Goal: Information Seeking & Learning: Learn about a topic

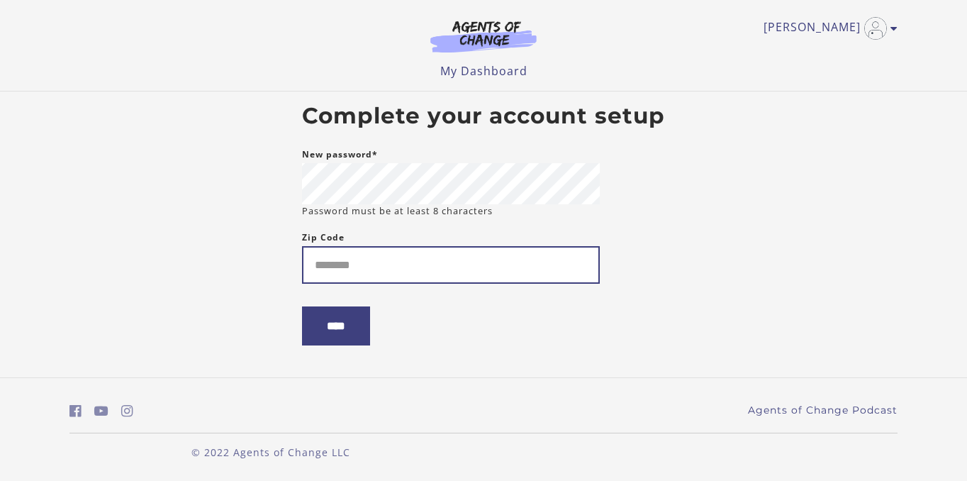
click at [406, 257] on input "Zip Code" at bounding box center [451, 265] width 298 height 38
type input "*****"
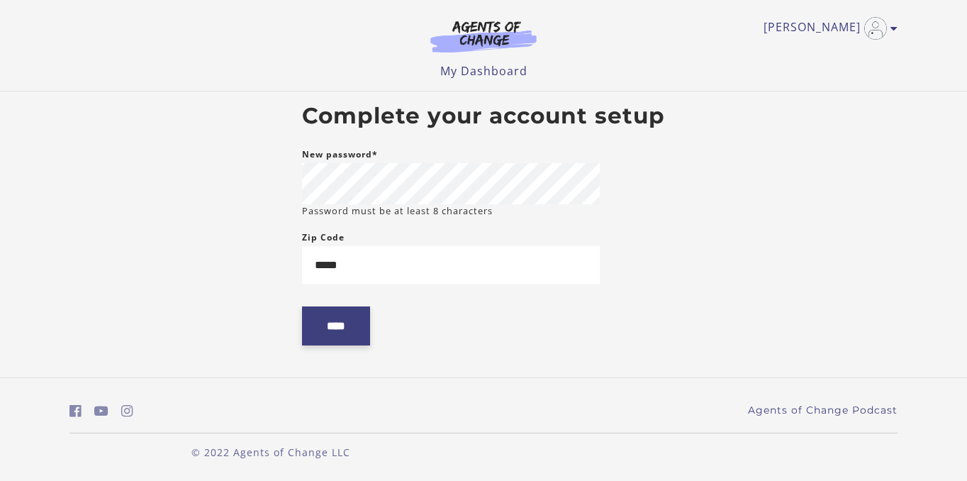
click at [349, 330] on input "****" at bounding box center [336, 325] width 68 height 39
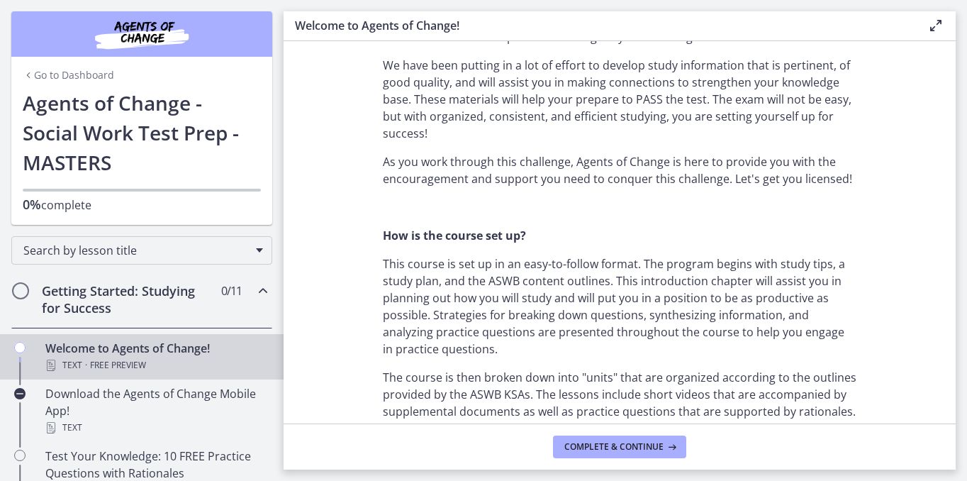
scroll to position [593, 0]
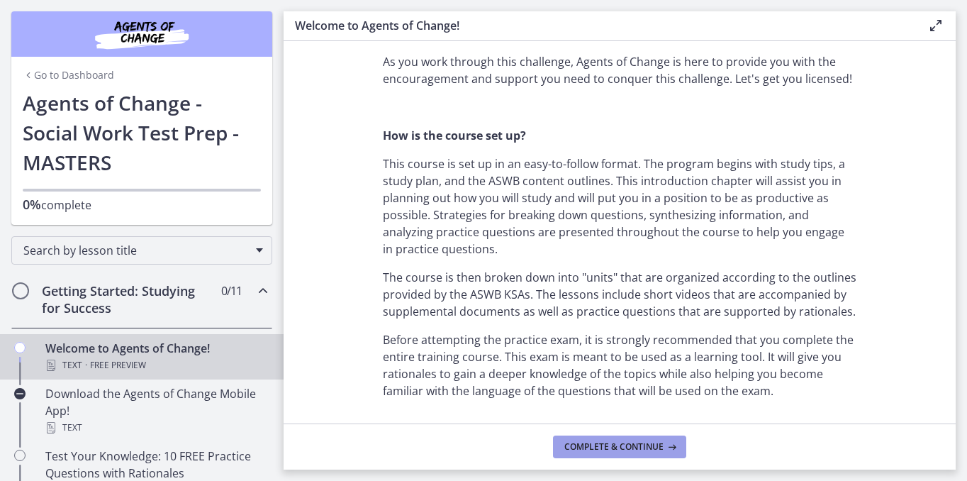
click at [617, 452] on button "Complete & continue" at bounding box center [619, 446] width 133 height 23
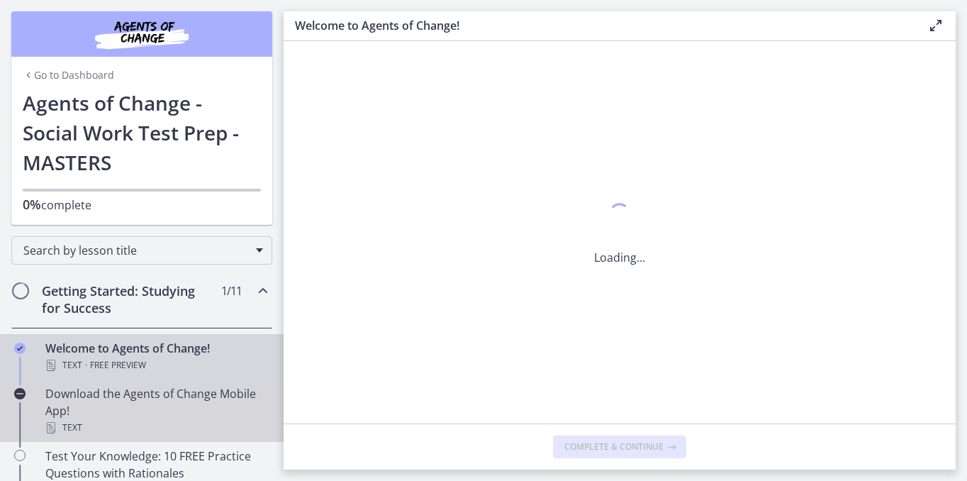
scroll to position [0, 0]
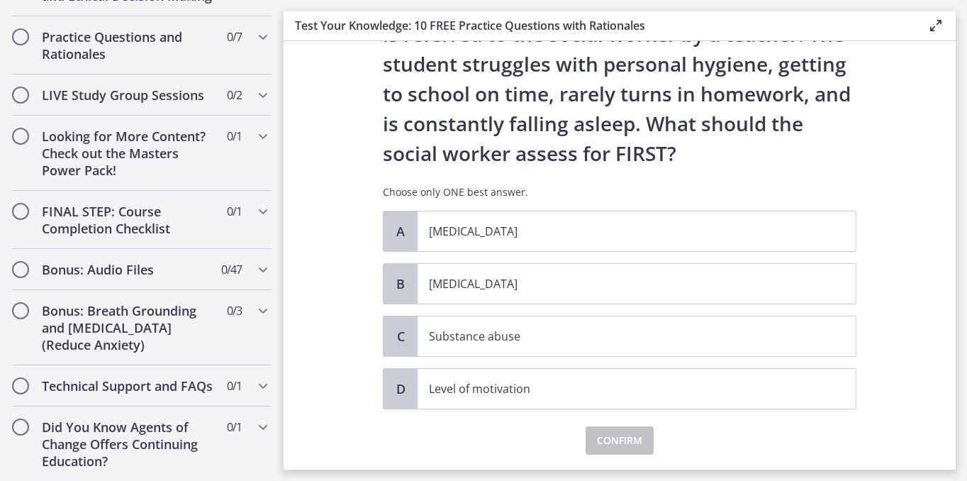
scroll to position [98, 0]
click at [450, 401] on span "Level of motivation" at bounding box center [637, 388] width 438 height 40
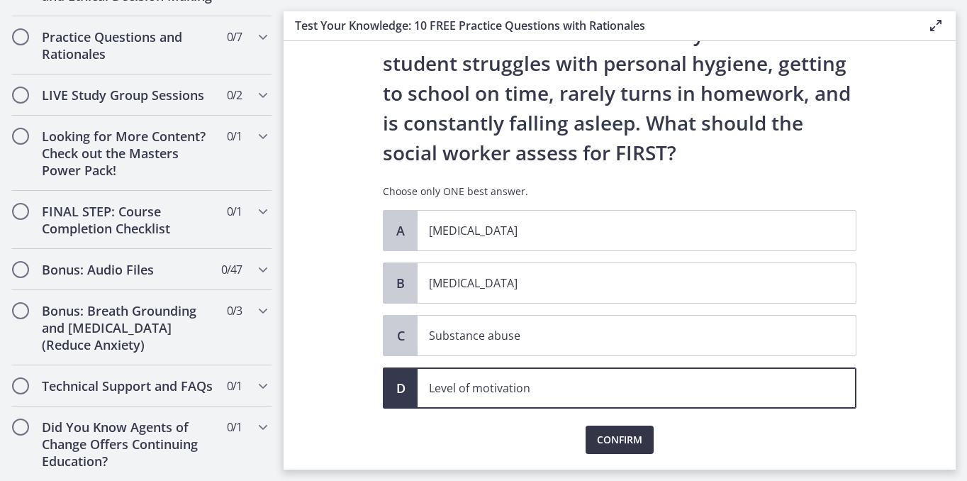
click at [615, 442] on span "Confirm" at bounding box center [619, 439] width 45 height 17
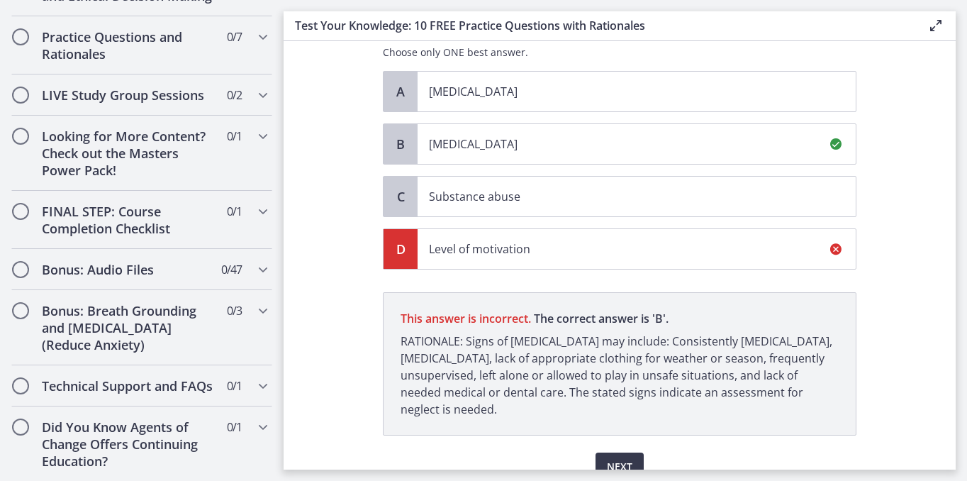
scroll to position [305, 0]
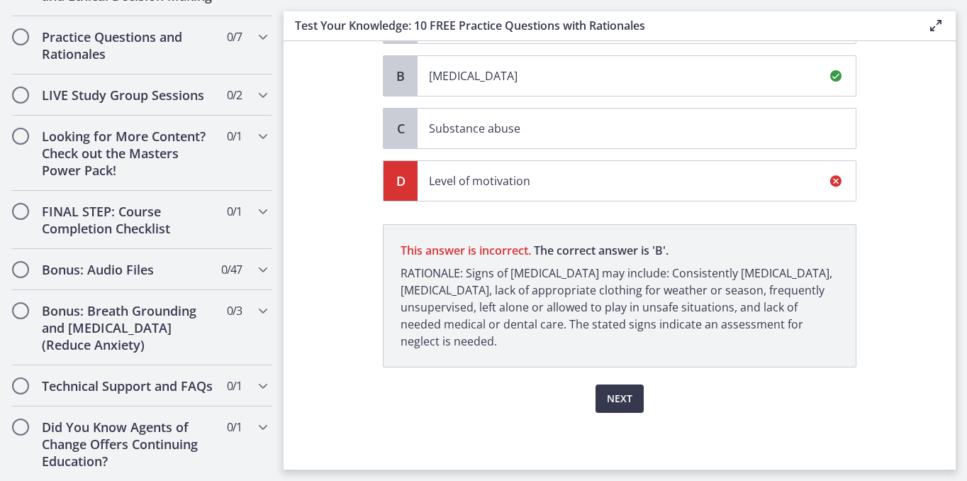
click at [578, 76] on p "[MEDICAL_DATA]" at bounding box center [622, 75] width 387 height 17
click at [613, 403] on span "Next" at bounding box center [620, 398] width 26 height 17
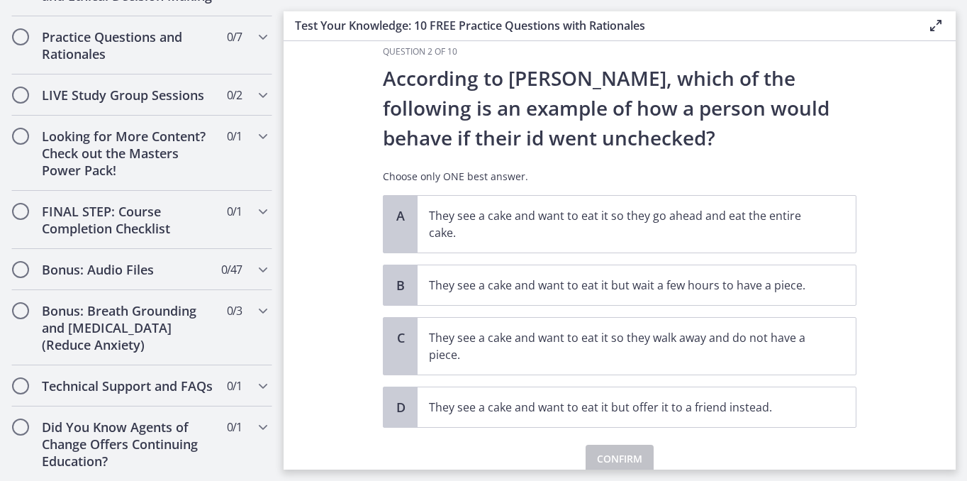
scroll to position [23, 0]
drag, startPoint x: 836, startPoint y: 122, endPoint x: 537, endPoint y: 145, distance: 300.0
click at [537, 145] on p "According to [PERSON_NAME], which of the following is an example of how a perso…" at bounding box center [620, 108] width 474 height 89
copy p "id went unchecked"
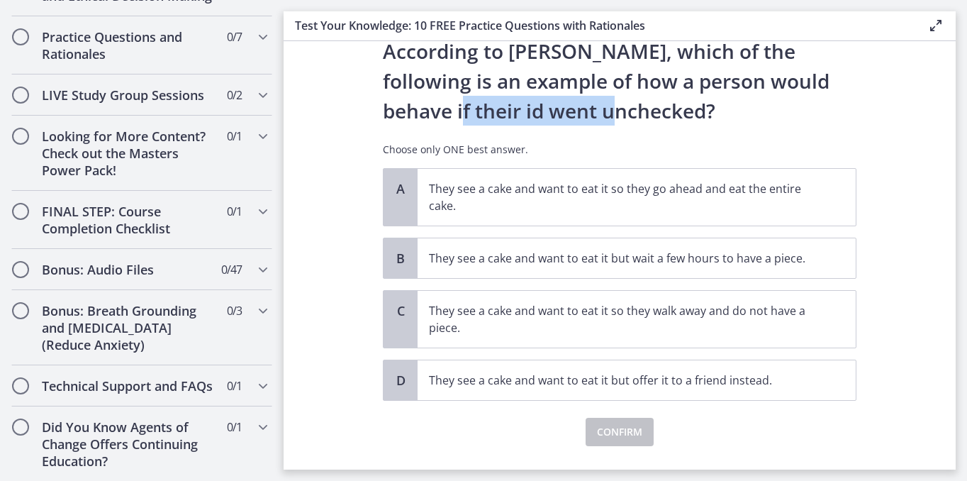
scroll to position [53, 0]
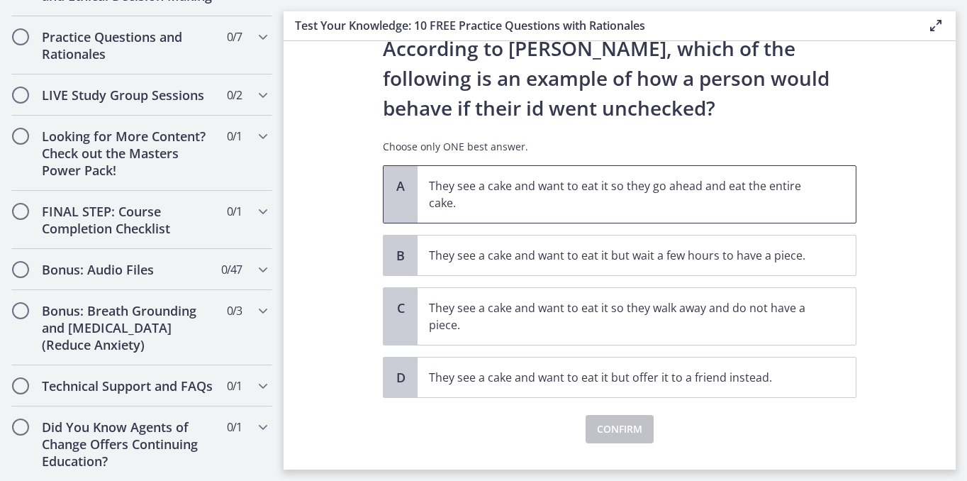
click at [528, 196] on p "They see a cake and want to eat it so they go ahead and eat the entire cake." at bounding box center [622, 194] width 387 height 34
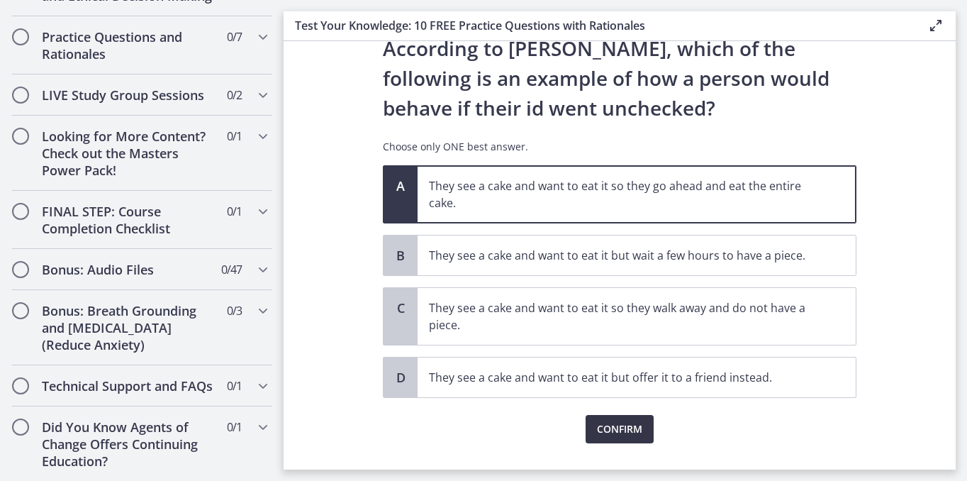
click at [608, 435] on span "Confirm" at bounding box center [619, 428] width 45 height 17
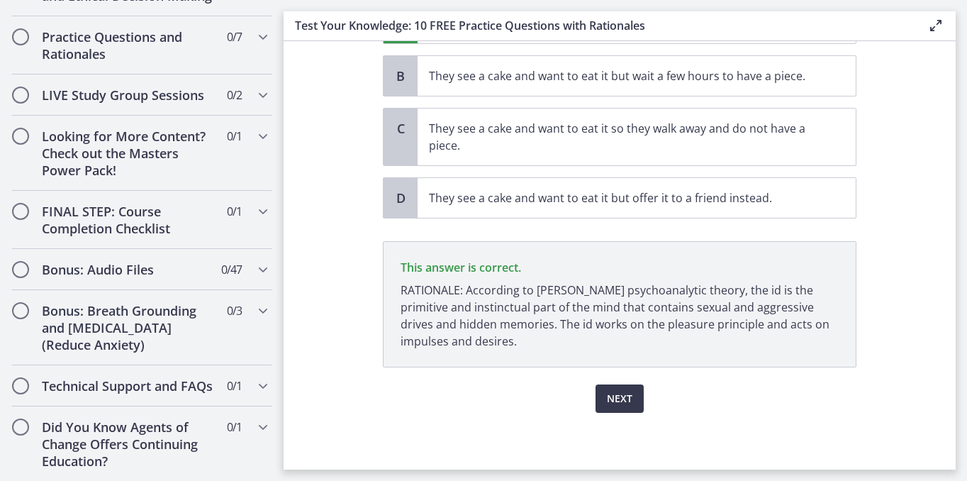
scroll to position [233, 0]
click at [616, 396] on span "Next" at bounding box center [620, 398] width 26 height 17
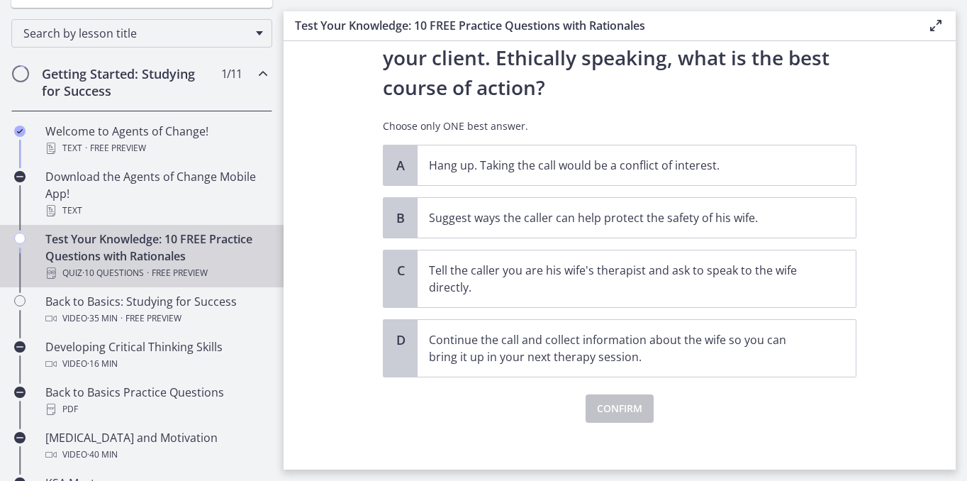
scroll to position [224, 0]
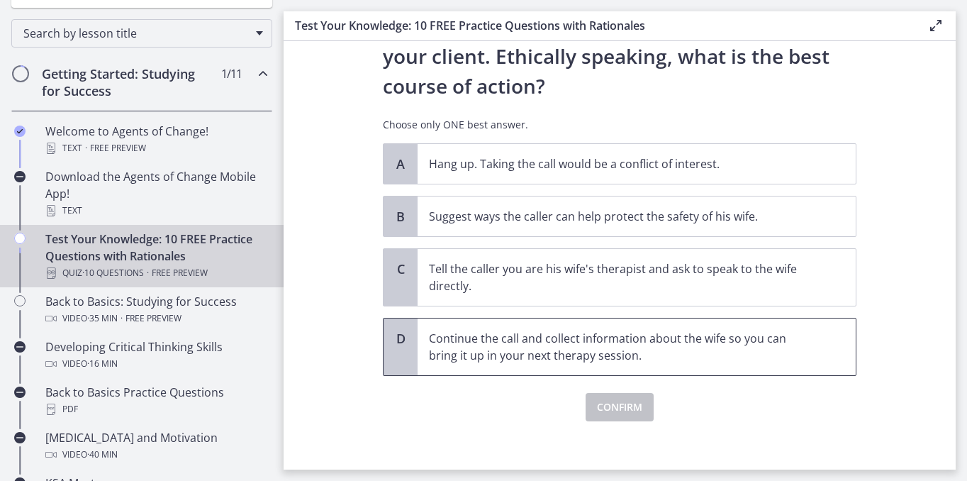
click at [476, 351] on p "Continue the call and collect information about the wife so you can bring it up…" at bounding box center [622, 347] width 387 height 34
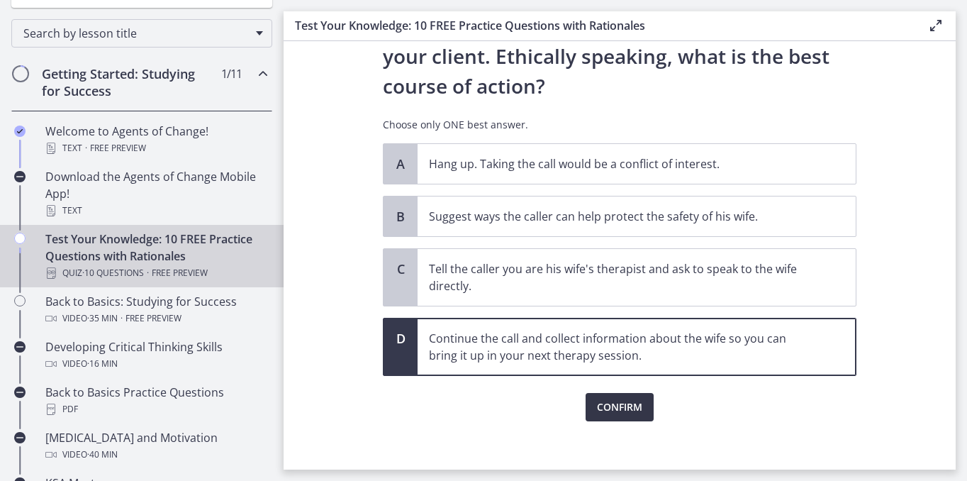
click at [597, 403] on span "Confirm" at bounding box center [619, 406] width 45 height 17
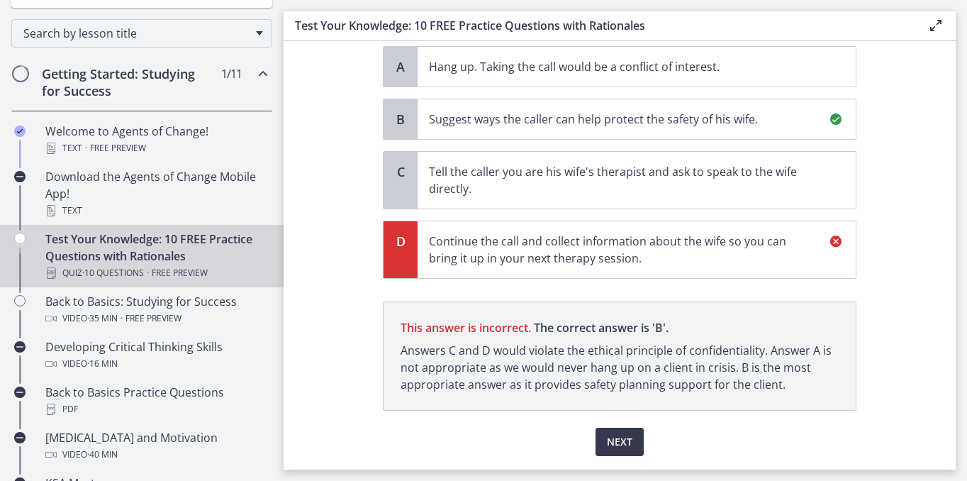
scroll to position [322, 0]
click at [620, 128] on span "Suggest ways the caller can help protect the safety of his wife." at bounding box center [637, 119] width 438 height 40
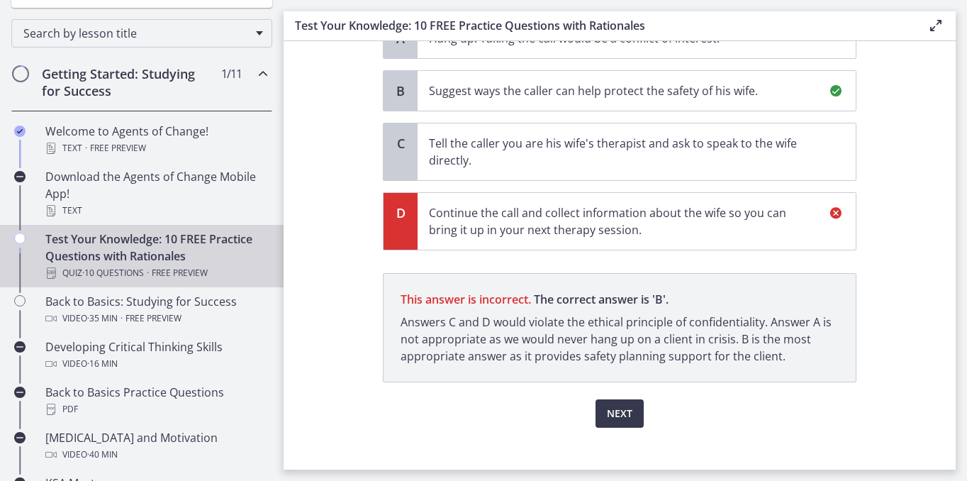
scroll to position [364, 0]
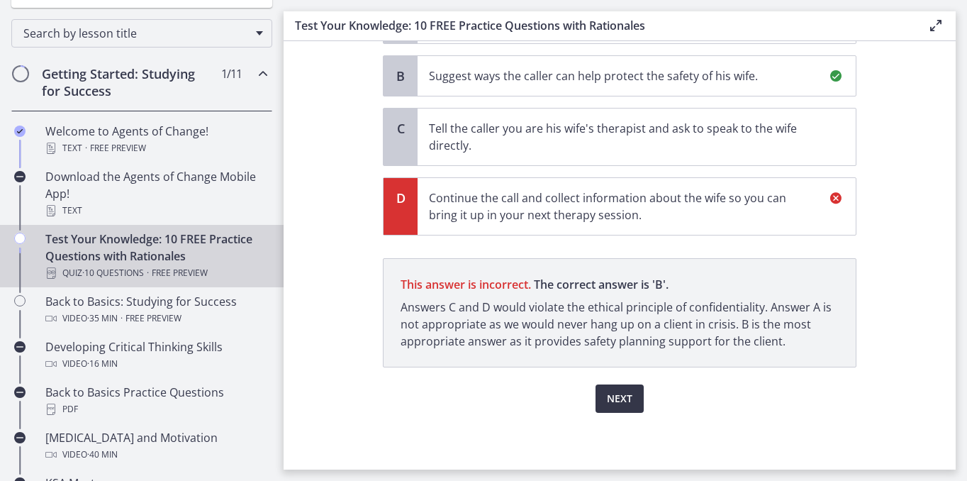
click at [610, 401] on span "Next" at bounding box center [620, 398] width 26 height 17
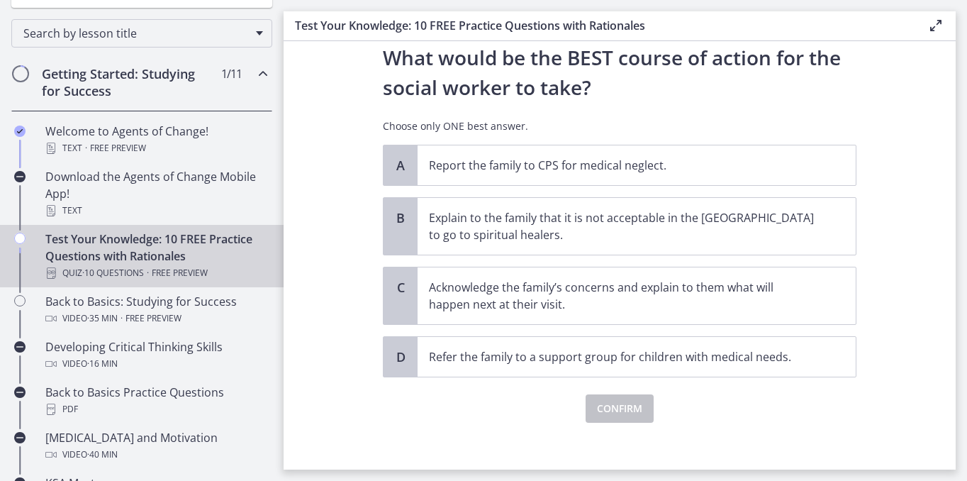
scroll to position [322, 0]
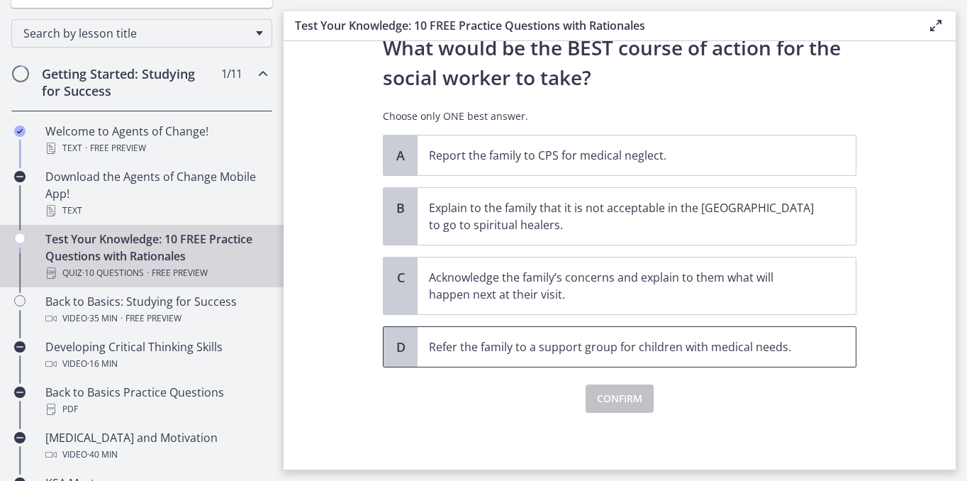
click at [617, 357] on span "Refer the family to a support group for children with medical needs." at bounding box center [637, 347] width 438 height 40
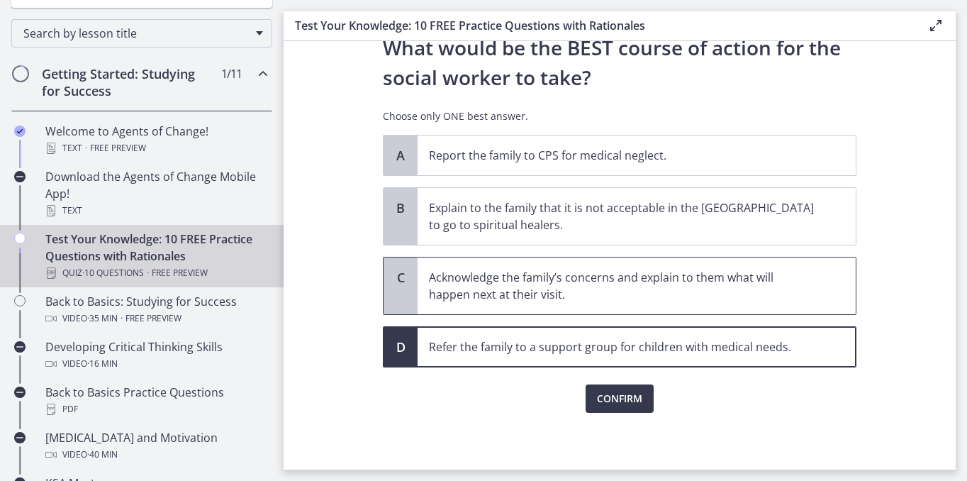
click at [579, 298] on p "Acknowledge the family’s concerns and explain to them what will happen next at …" at bounding box center [622, 286] width 387 height 34
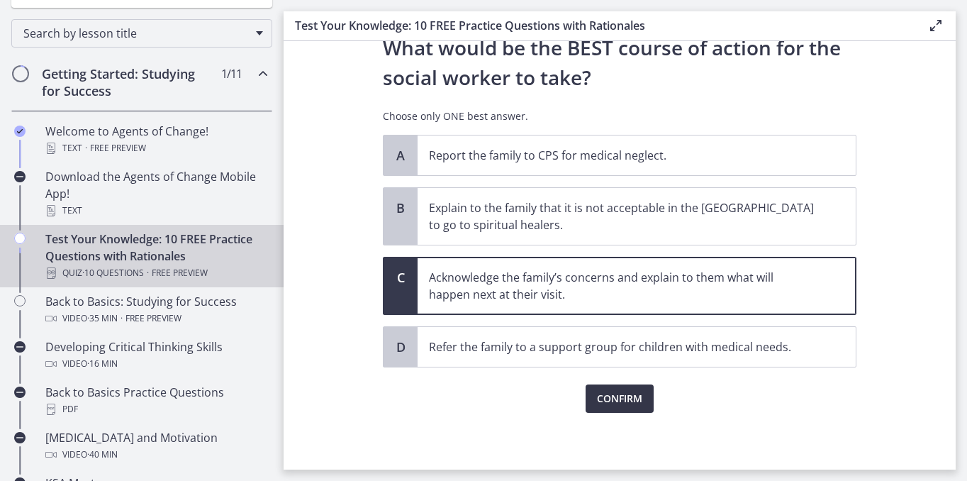
click at [617, 393] on span "Confirm" at bounding box center [619, 398] width 45 height 17
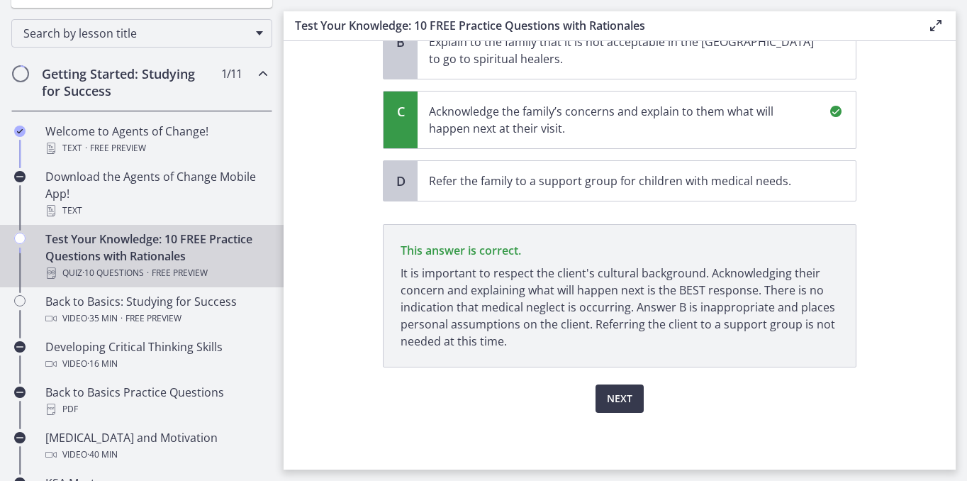
scroll to position [488, 0]
click at [620, 396] on span "Next" at bounding box center [620, 398] width 26 height 17
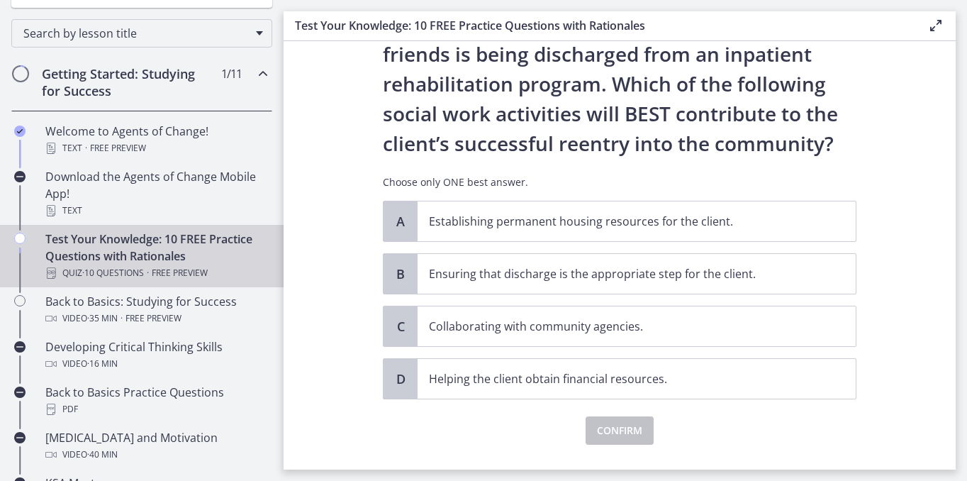
scroll to position [78, 0]
click at [619, 220] on p "Establishing permanent housing resources for the client." at bounding box center [622, 220] width 387 height 17
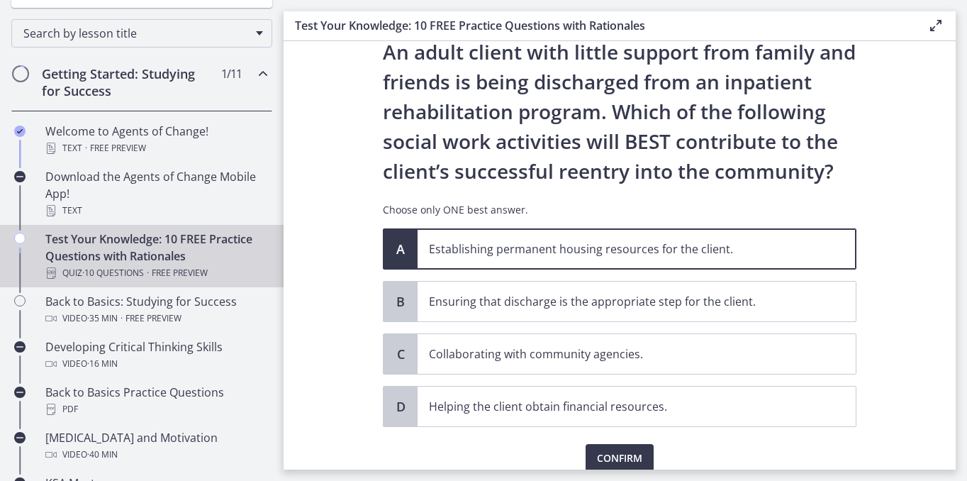
scroll to position [47, 0]
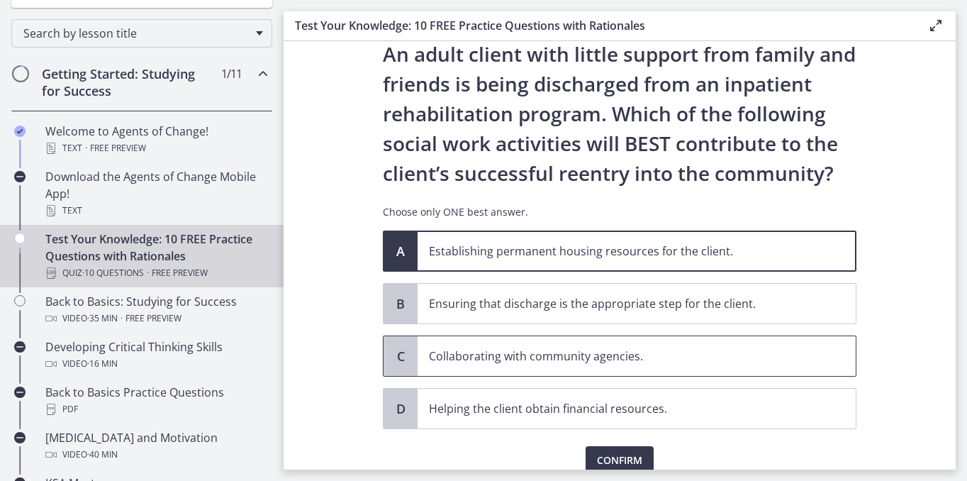
click at [540, 374] on span "Collaborating with community agencies." at bounding box center [637, 356] width 438 height 40
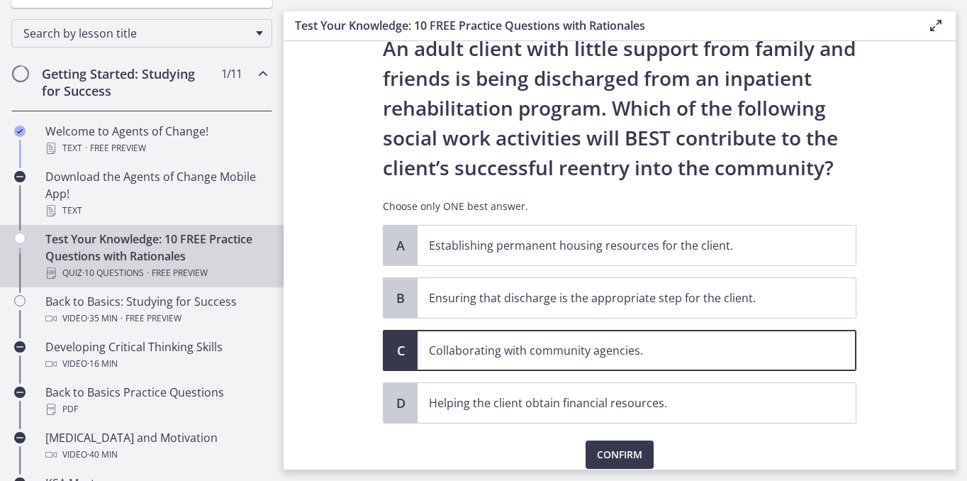
scroll to position [55, 0]
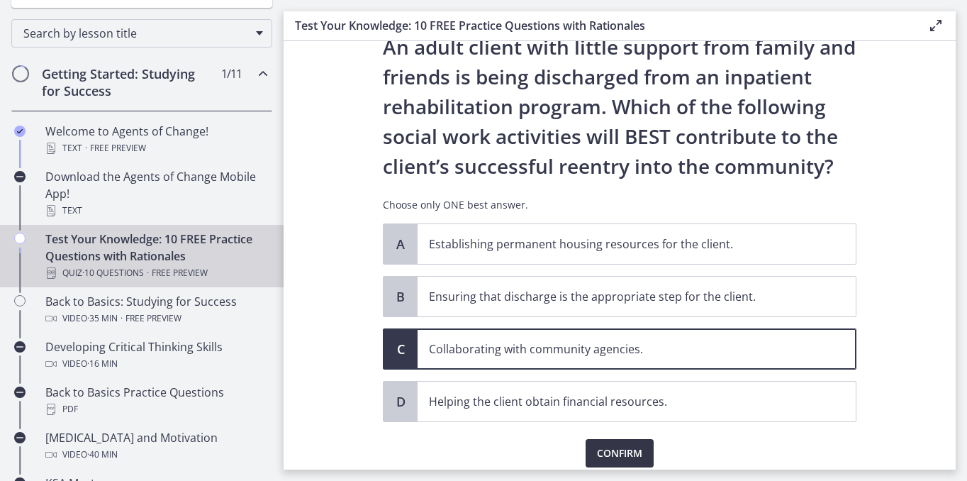
click at [621, 452] on span "Confirm" at bounding box center [619, 453] width 45 height 17
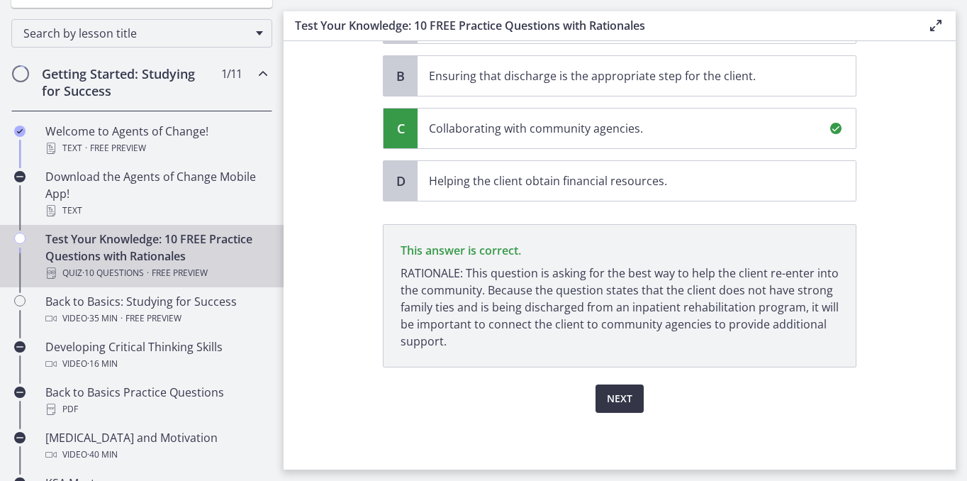
scroll to position [275, 0]
click at [625, 393] on span "Next" at bounding box center [620, 398] width 26 height 17
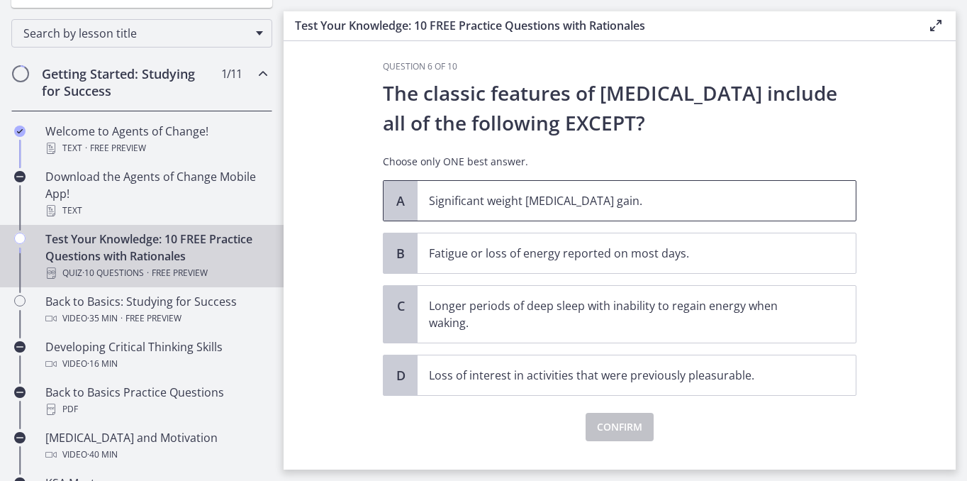
scroll to position [0, 0]
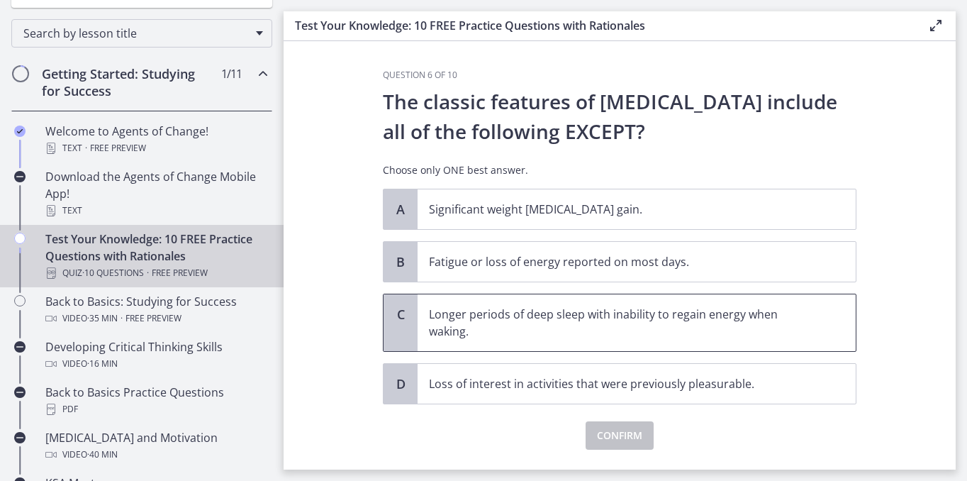
click at [684, 298] on span "Longer periods of deep sleep with inability to regain energy when waking." at bounding box center [637, 322] width 438 height 57
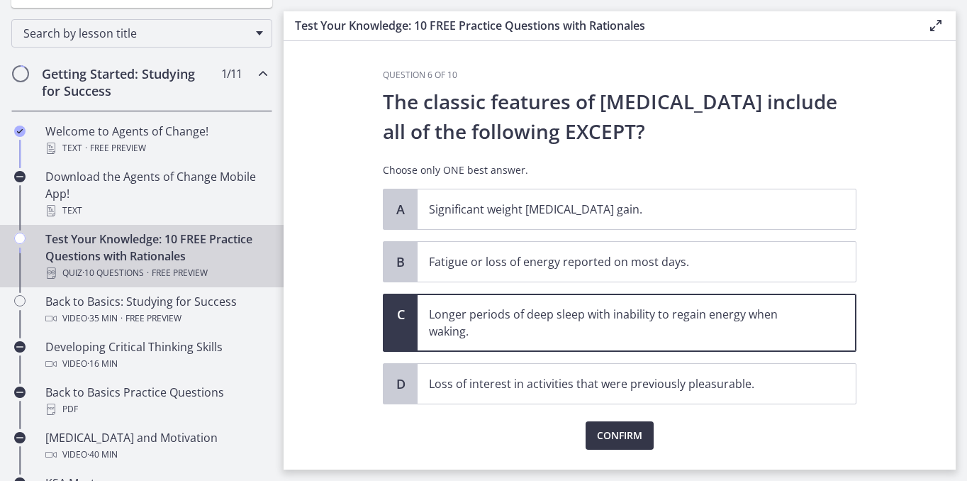
click at [615, 438] on span "Confirm" at bounding box center [619, 435] width 45 height 17
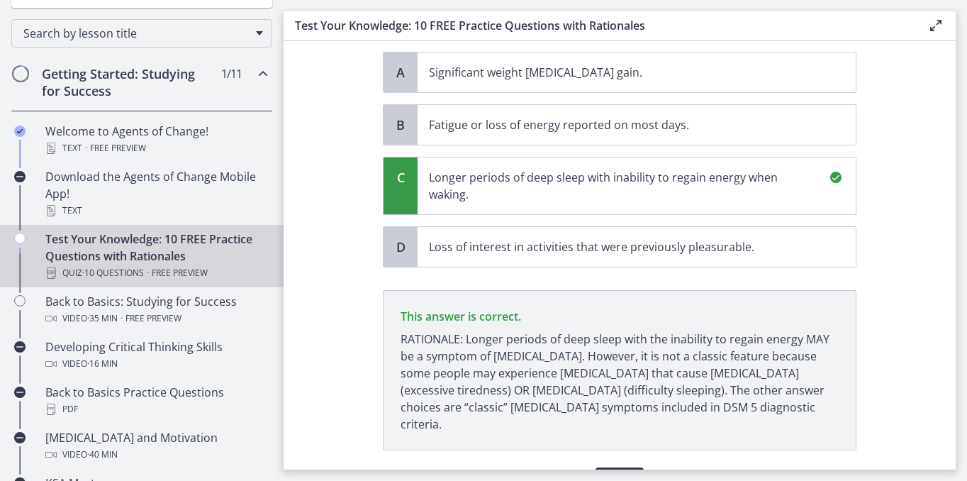
scroll to position [203, 0]
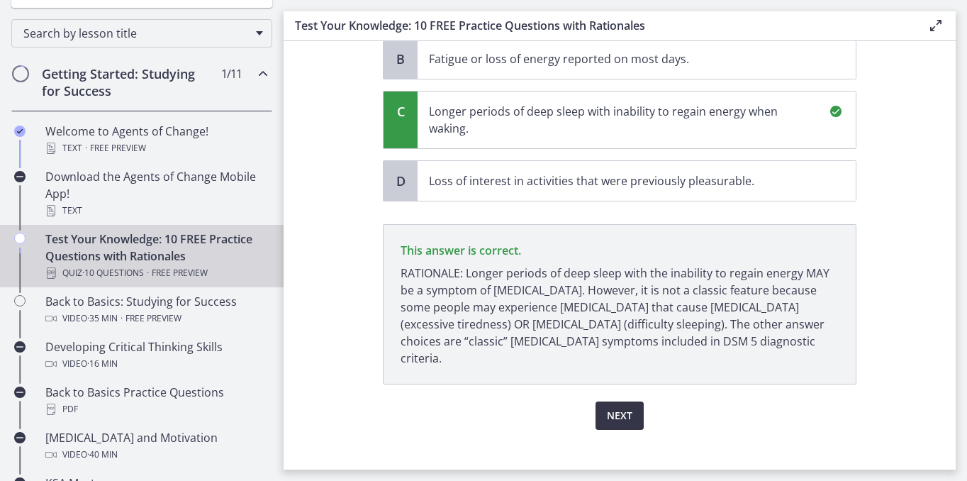
click at [623, 407] on span "Next" at bounding box center [620, 415] width 26 height 17
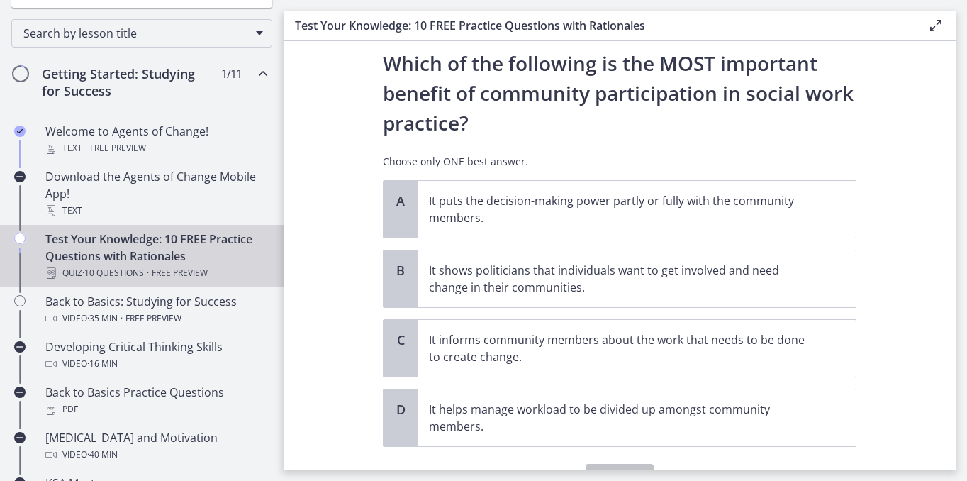
scroll to position [40, 0]
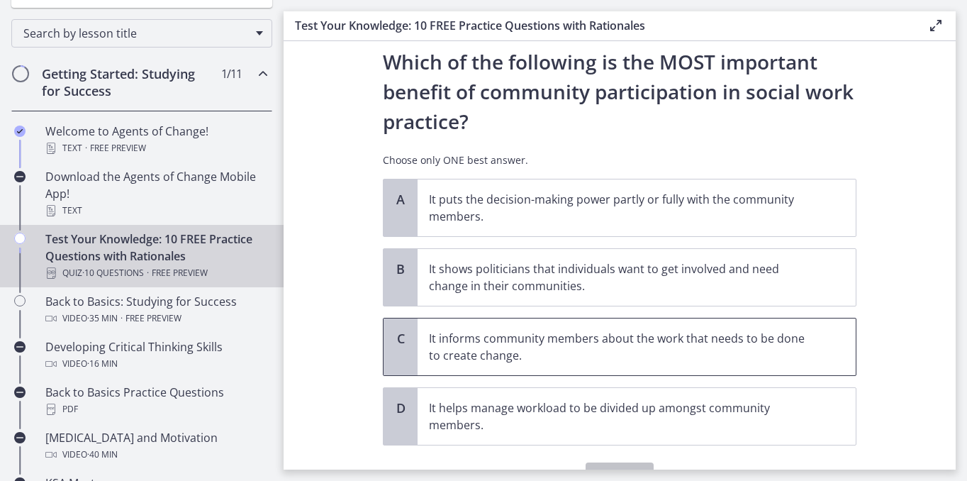
click at [615, 334] on p "It informs community members about the work that needs to be done to create cha…" at bounding box center [622, 347] width 387 height 34
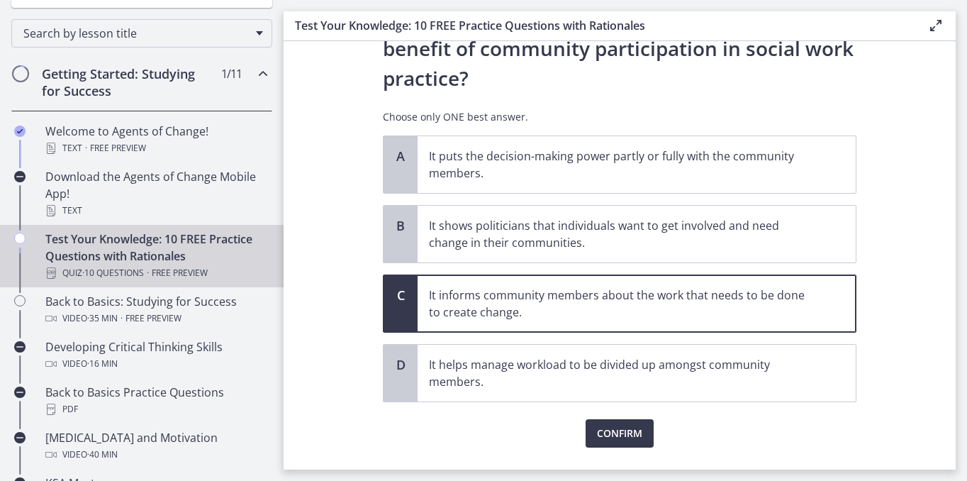
scroll to position [118, 0]
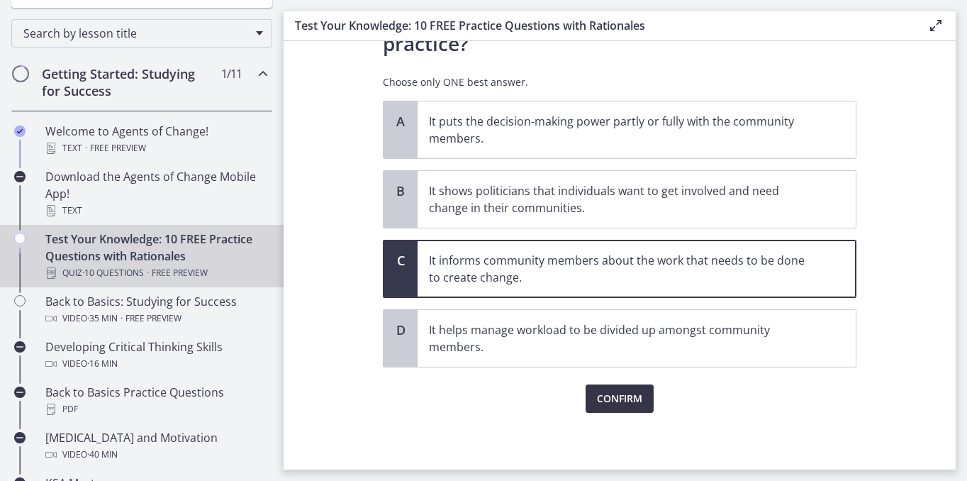
click at [614, 403] on span "Confirm" at bounding box center [619, 398] width 45 height 17
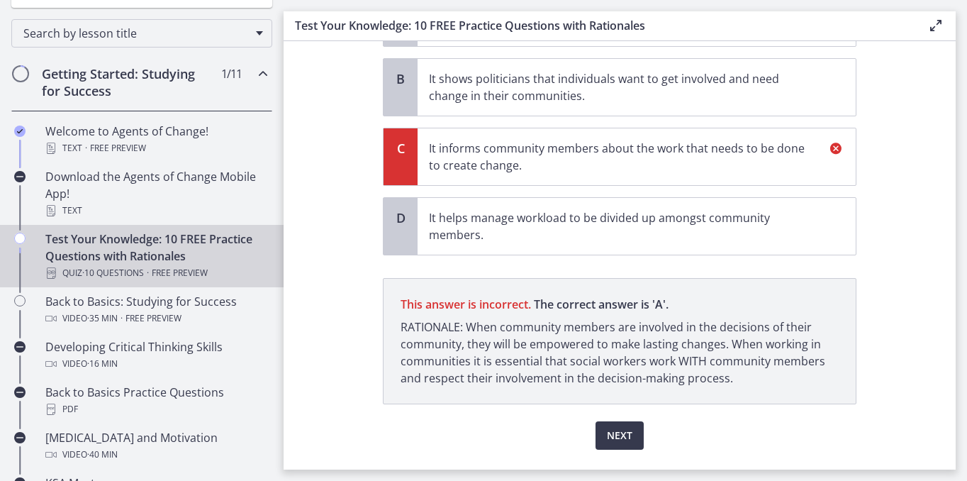
scroll to position [254, 0]
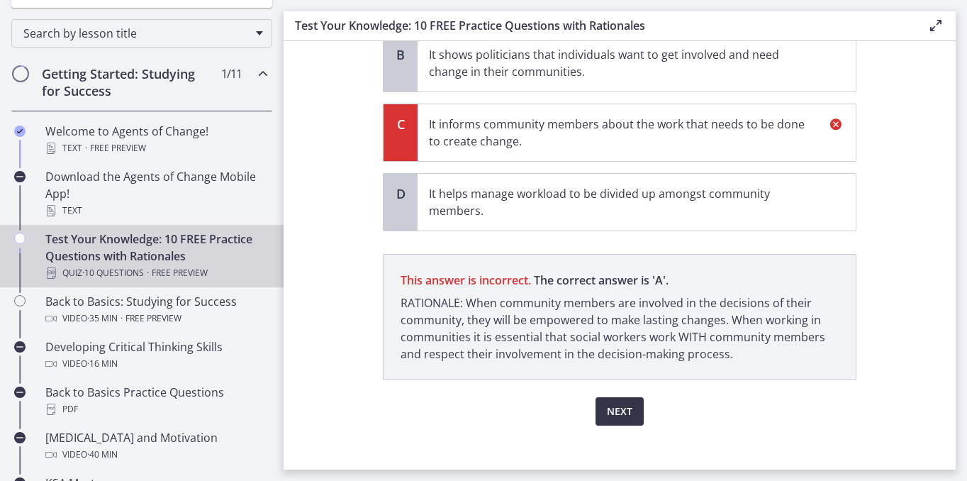
click at [624, 411] on span "Next" at bounding box center [620, 411] width 26 height 17
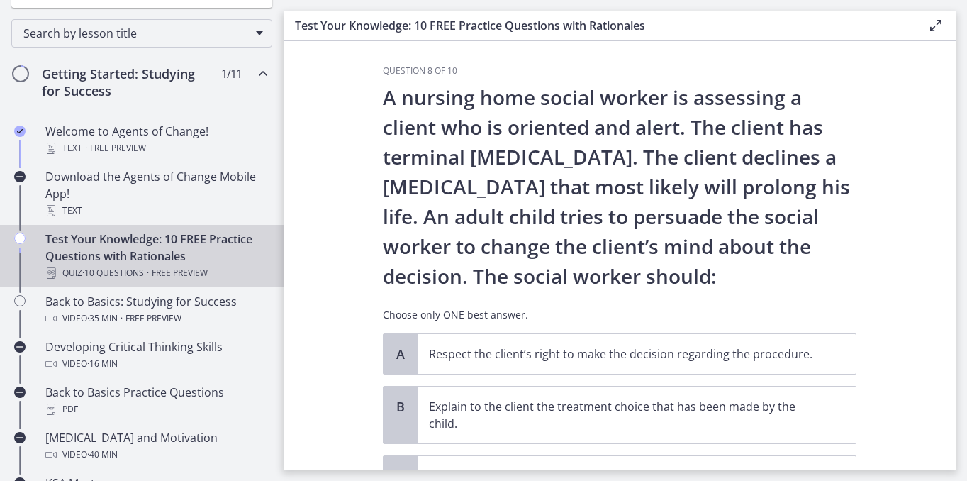
scroll to position [0, 0]
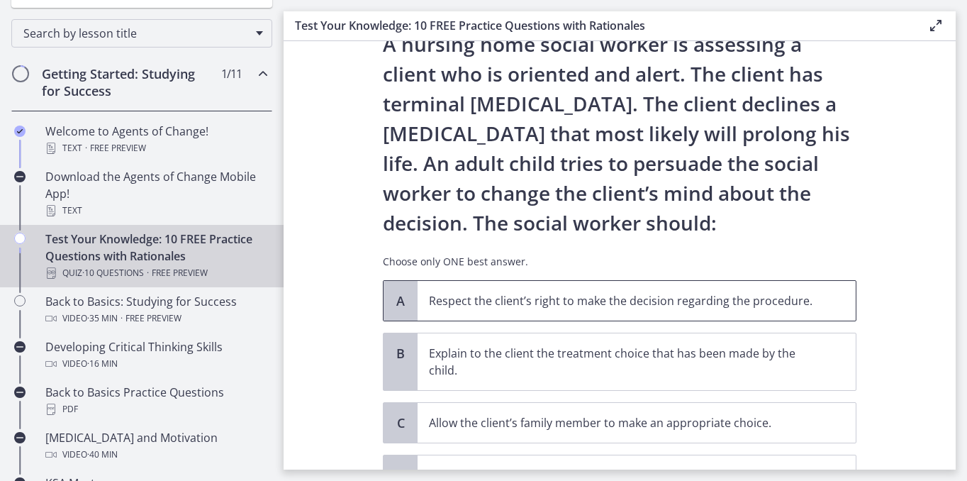
click at [568, 308] on p "Respect the client’s right to make the decision regarding the procedure." at bounding box center [622, 300] width 387 height 17
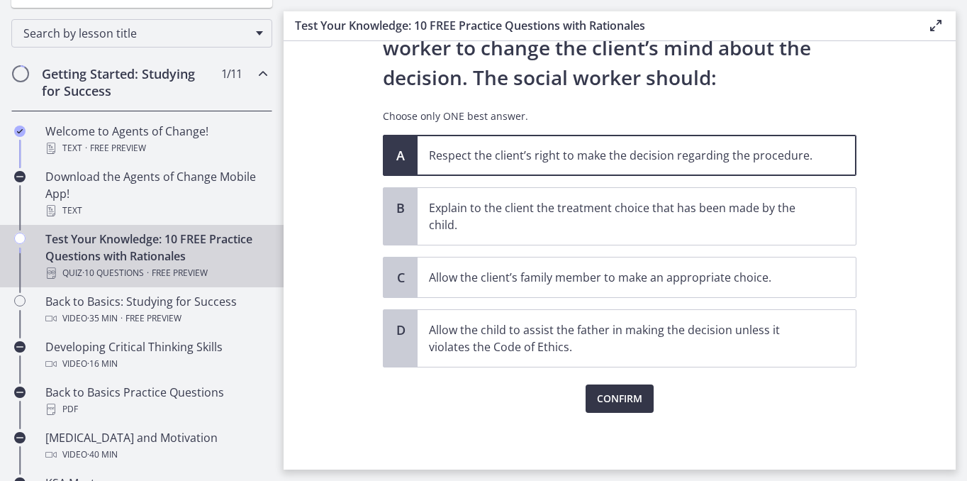
click at [615, 392] on span "Confirm" at bounding box center [619, 398] width 45 height 17
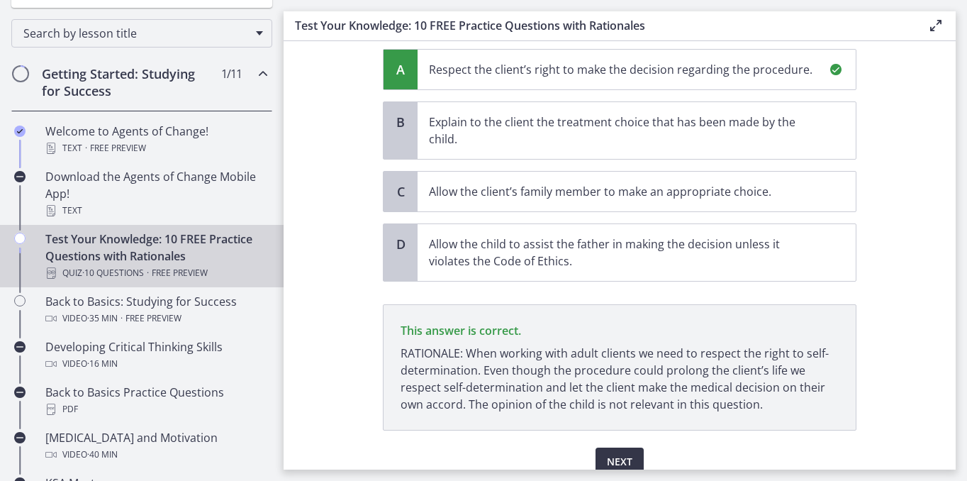
scroll to position [352, 0]
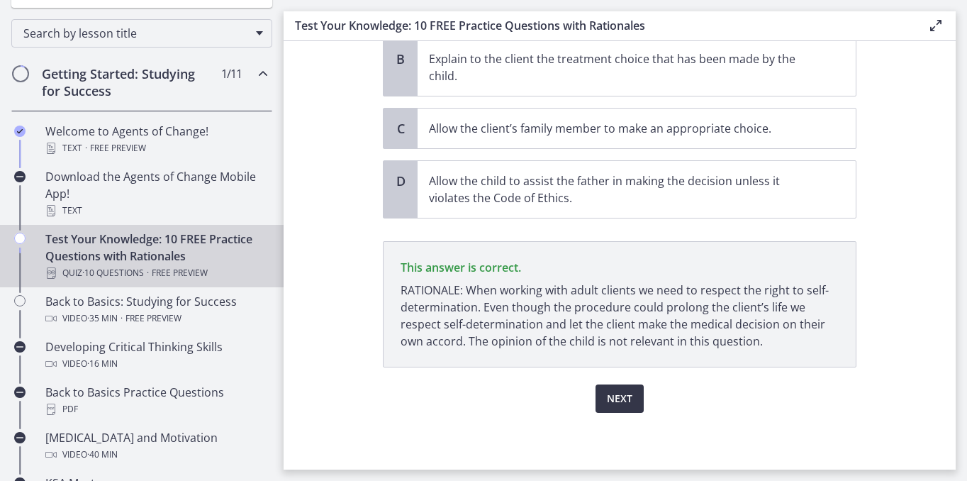
click at [615, 398] on span "Next" at bounding box center [620, 398] width 26 height 17
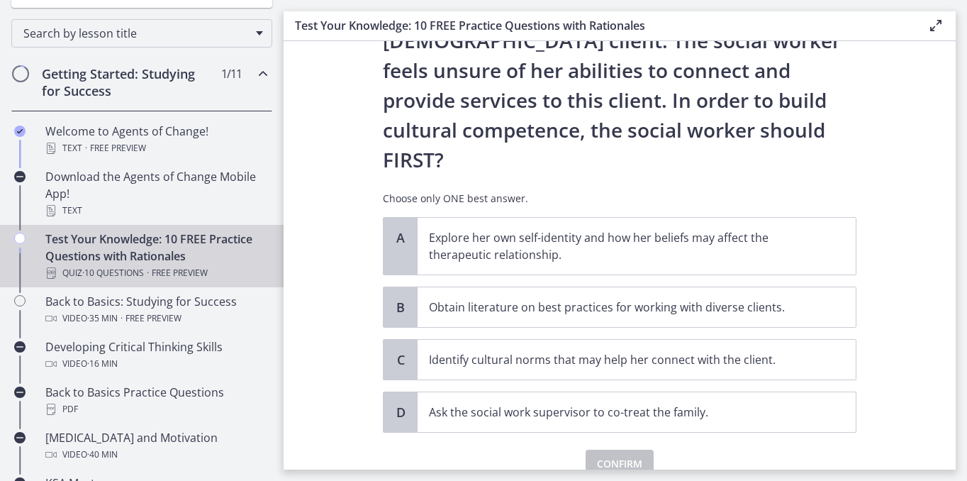
scroll to position [245, 0]
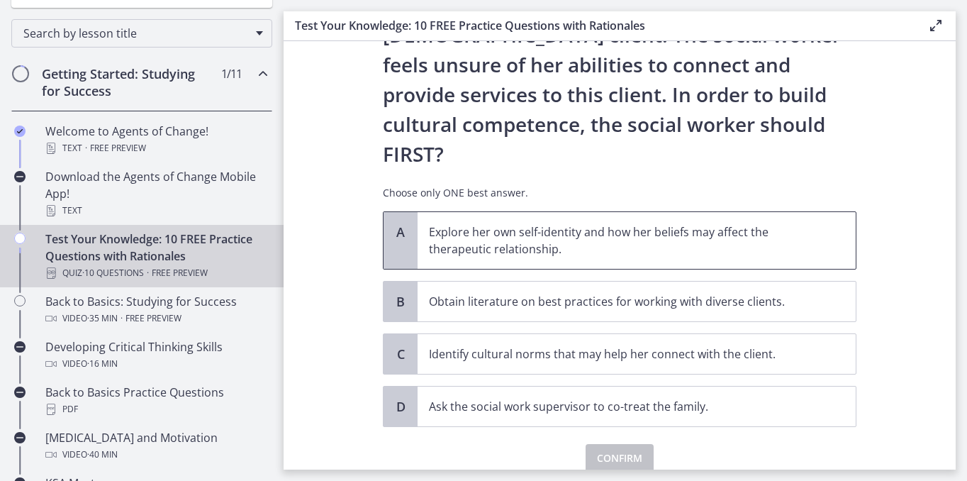
click at [639, 223] on p "Explore her own self-identity and how her beliefs may affect the therapeutic re…" at bounding box center [622, 240] width 387 height 34
click at [617, 449] on span "Confirm" at bounding box center [619, 457] width 45 height 17
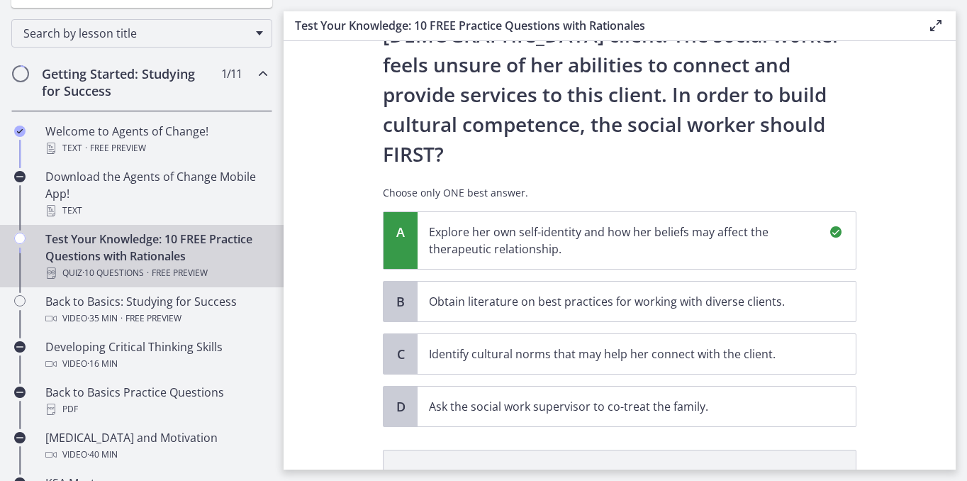
scroll to position [411, 0]
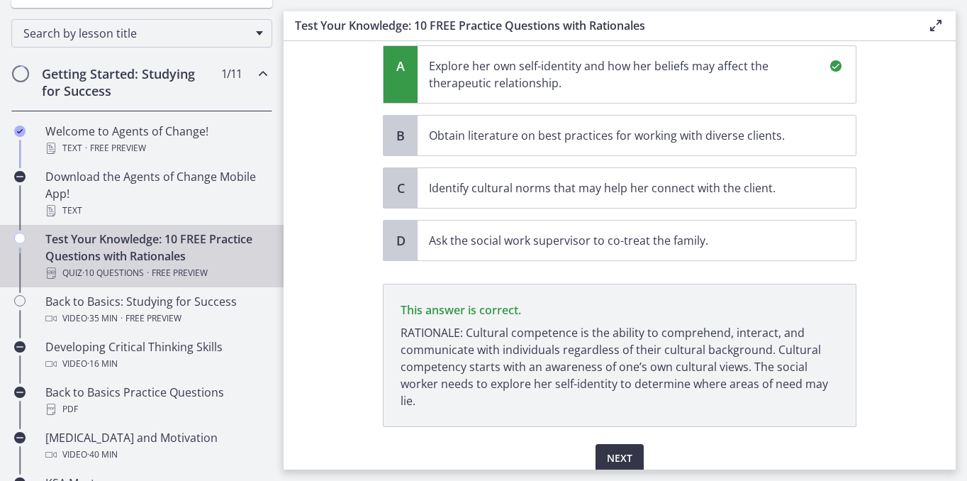
click at [617, 449] on span "Next" at bounding box center [620, 457] width 26 height 17
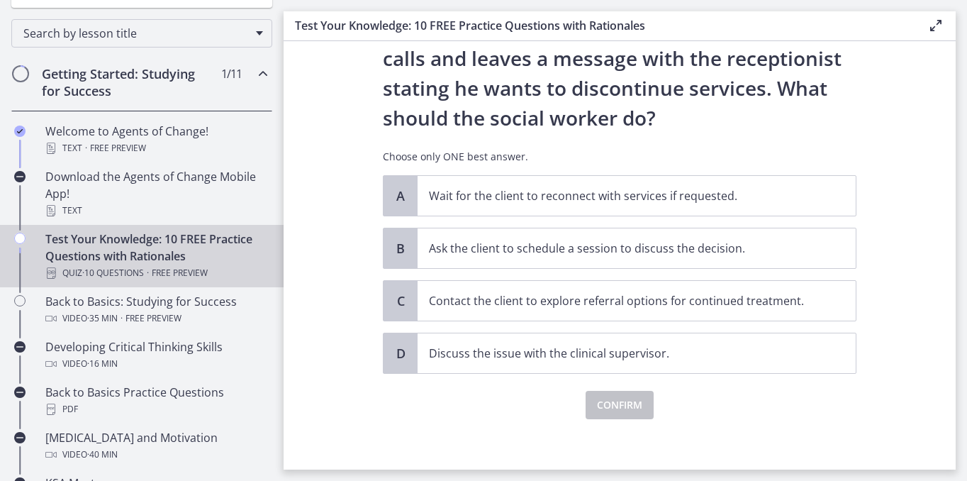
scroll to position [169, 0]
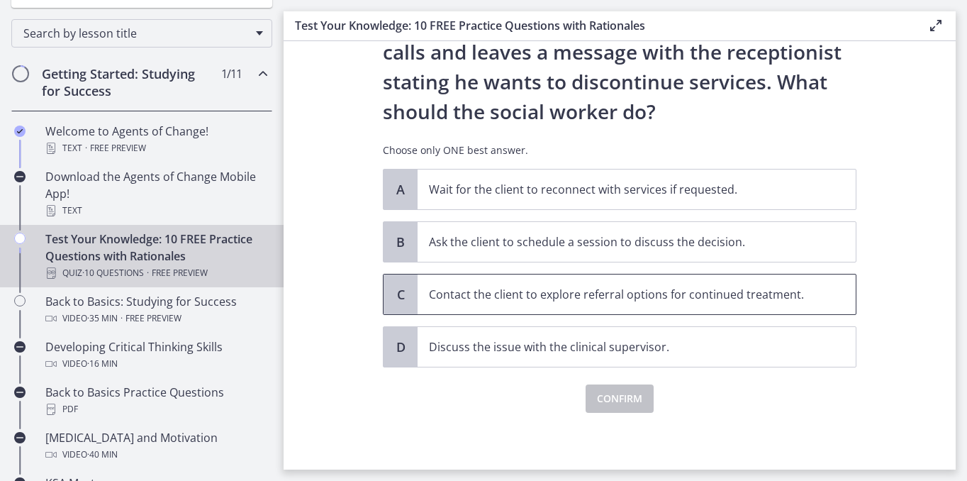
click at [718, 303] on span "Contact the client to explore referral options for continued treatment." at bounding box center [637, 294] width 438 height 40
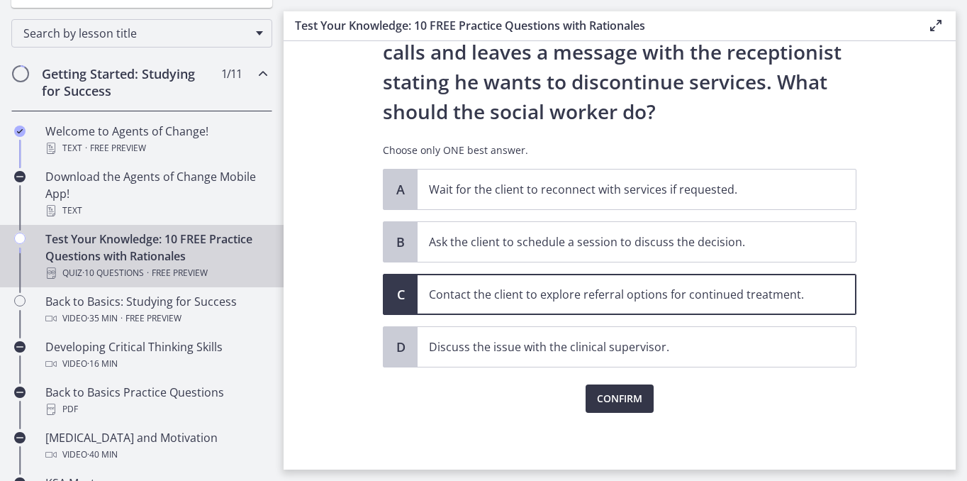
click at [628, 395] on span "Confirm" at bounding box center [619, 398] width 45 height 17
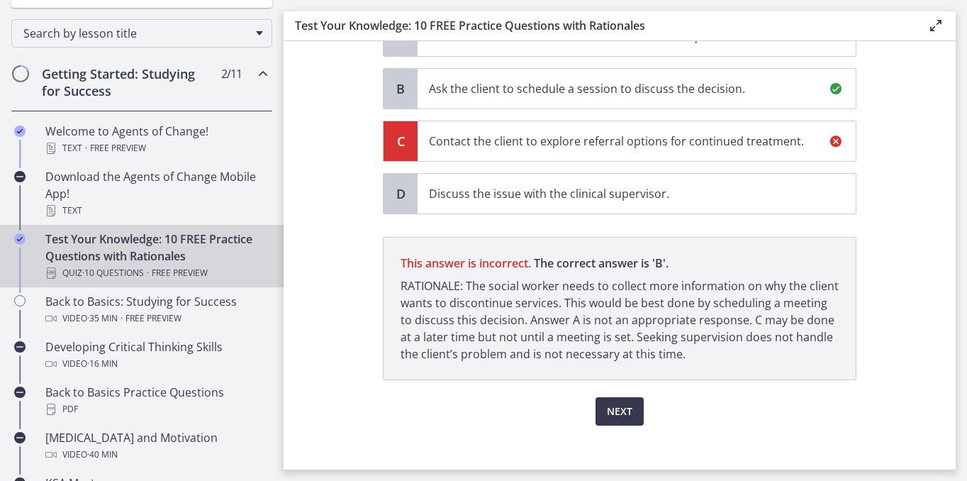
scroll to position [324, 0]
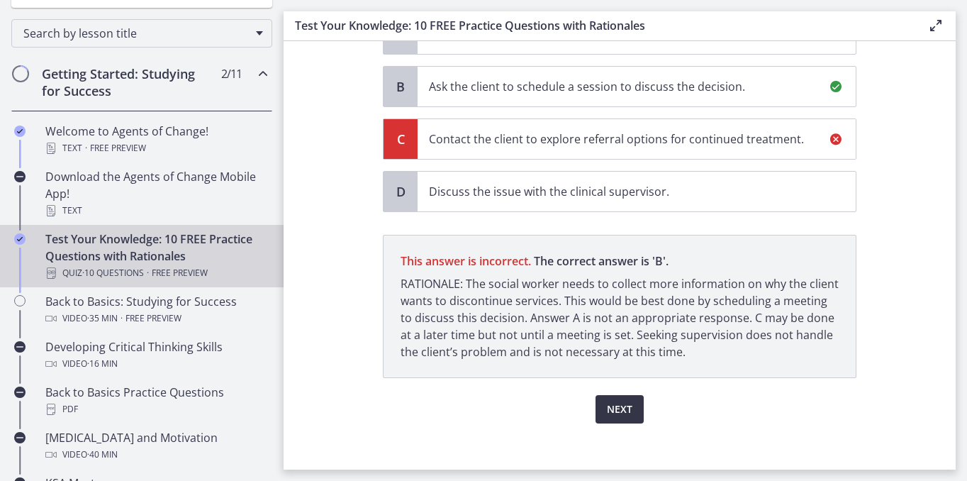
click at [622, 404] on span "Next" at bounding box center [620, 409] width 26 height 17
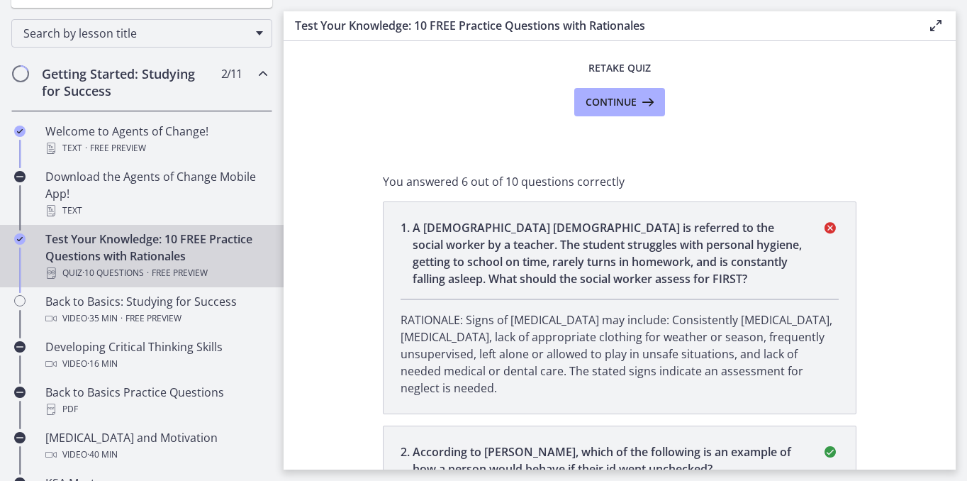
scroll to position [151, 0]
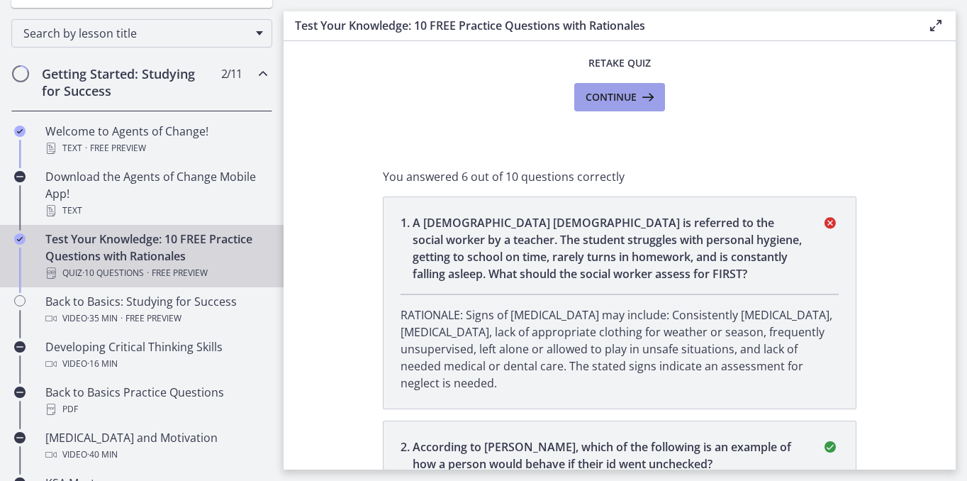
click at [626, 87] on button "Continue" at bounding box center [619, 97] width 91 height 28
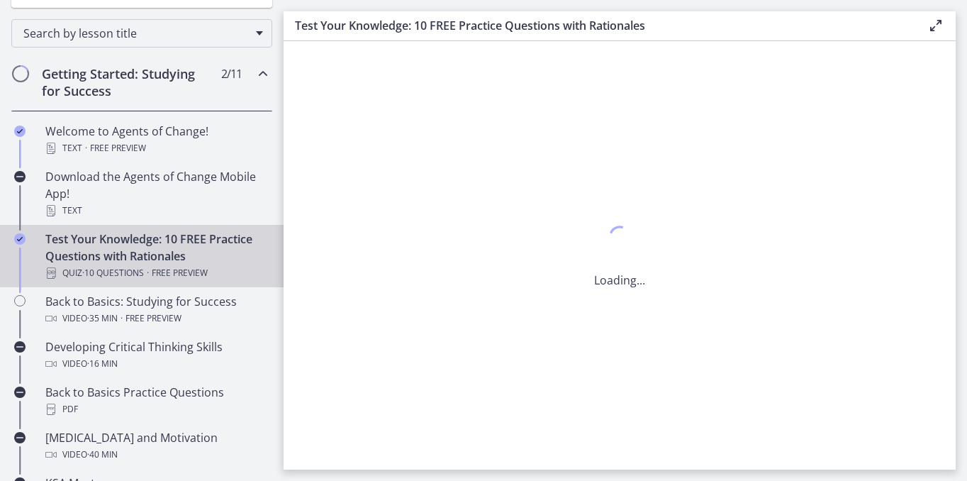
scroll to position [0, 0]
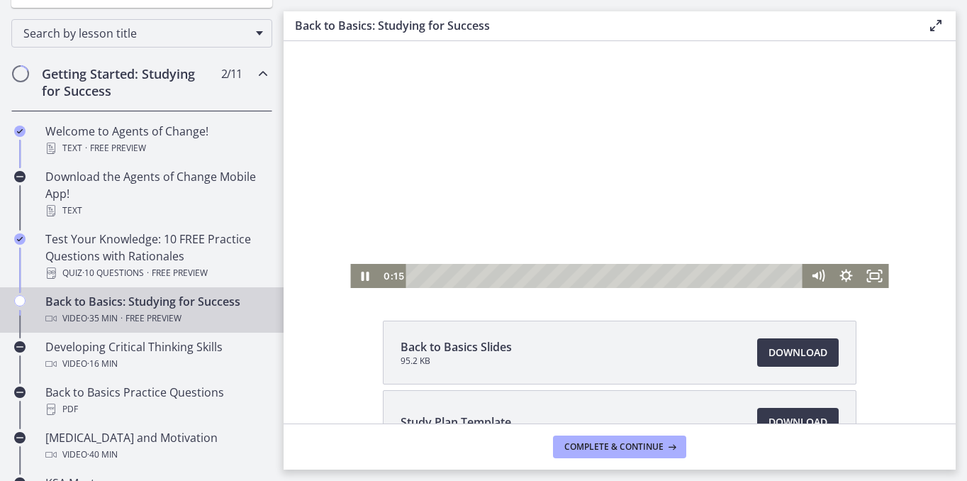
scroll to position [43, 0]
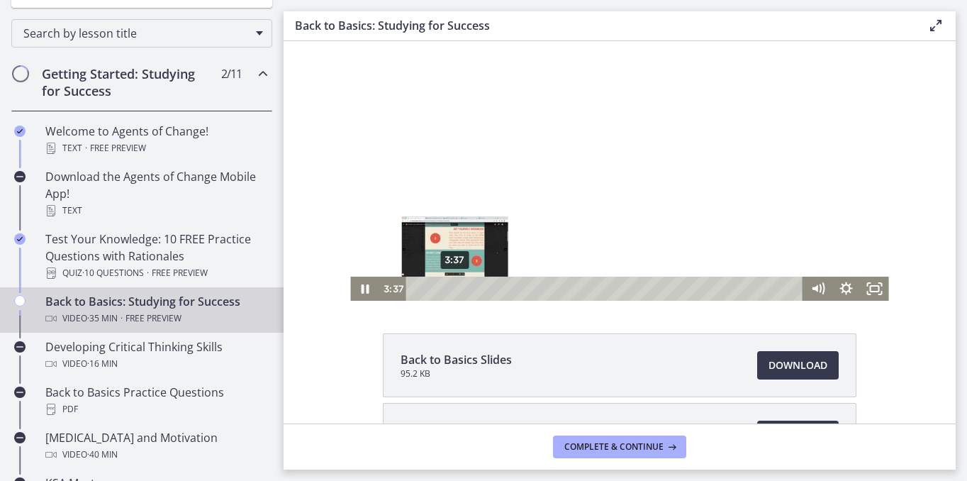
drag, startPoint x: 421, startPoint y: 289, endPoint x: 458, endPoint y: 287, distance: 36.9
click at [458, 287] on div "Playbar" at bounding box center [455, 288] width 8 height 8
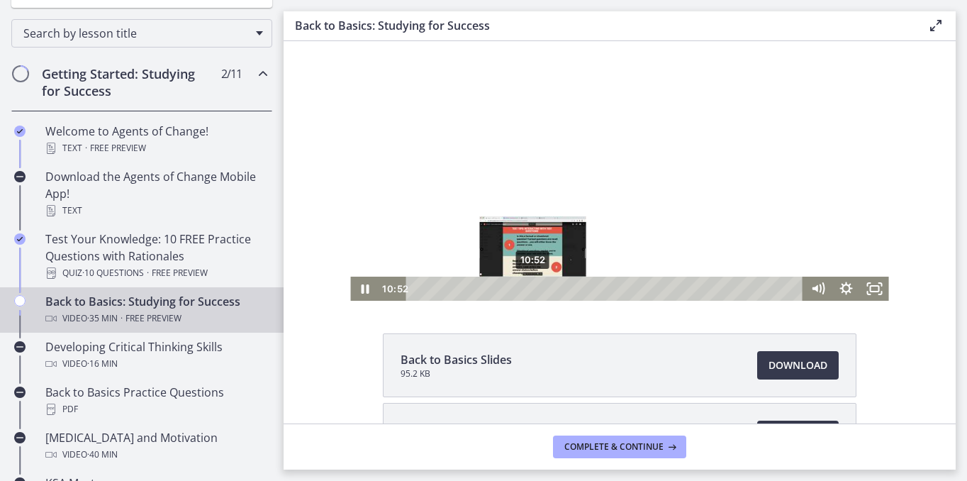
click at [533, 293] on div "10:52" at bounding box center [606, 288] width 380 height 24
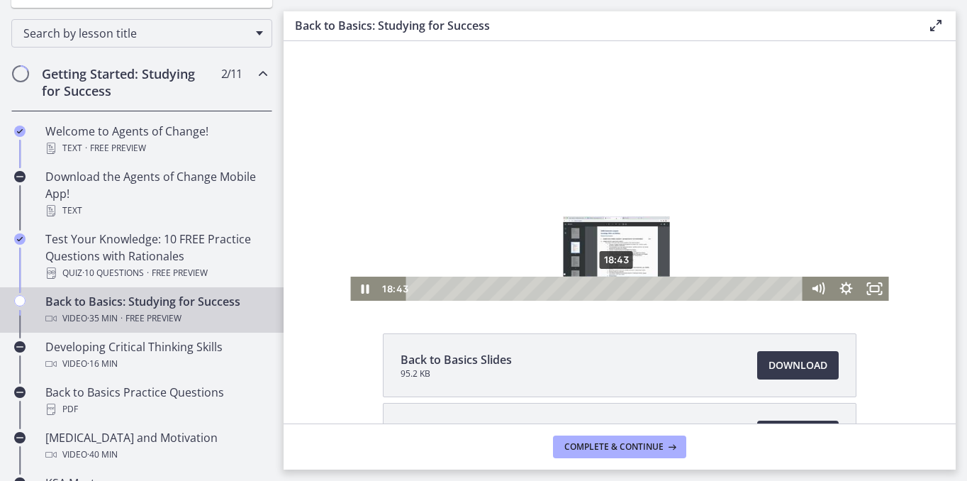
drag, startPoint x: 460, startPoint y: 291, endPoint x: 617, endPoint y: 291, distance: 156.7
click at [617, 291] on div "18:43" at bounding box center [606, 288] width 380 height 24
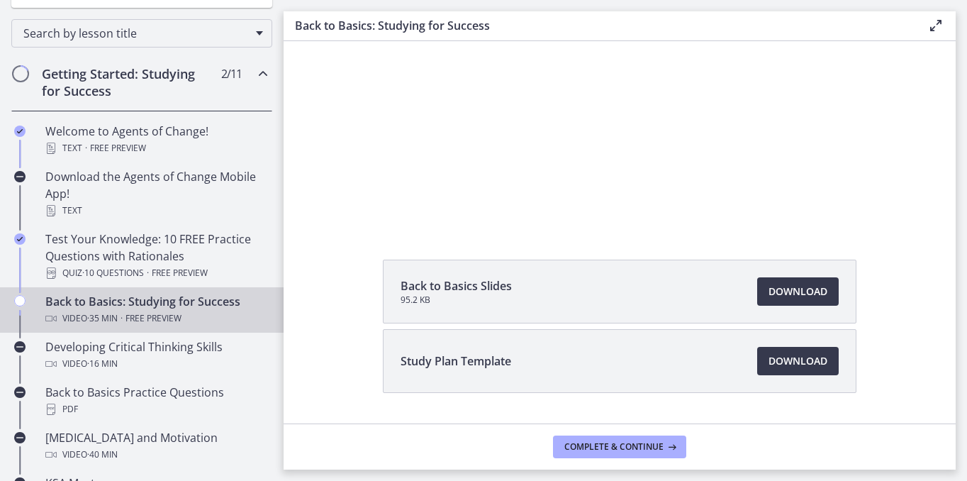
scroll to position [155, 0]
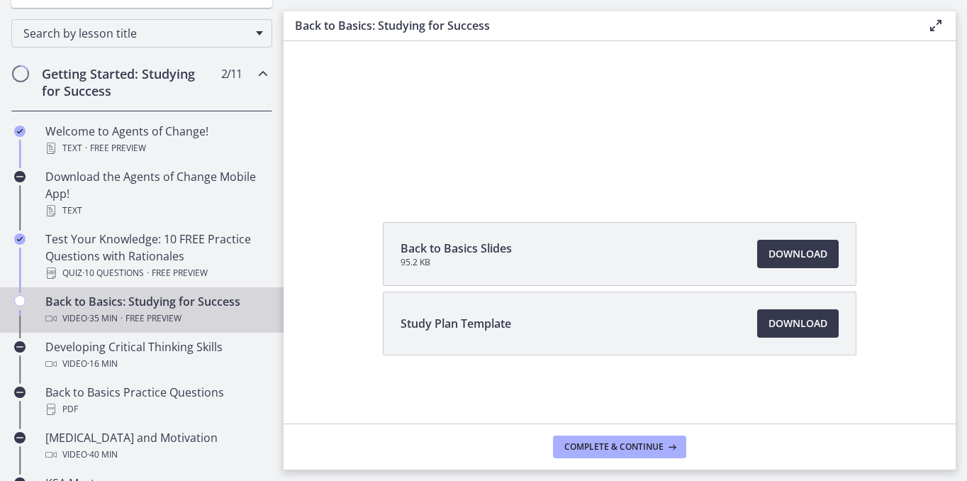
click at [614, 255] on li "Back to Basics Slides 95.2 KB Download Opens in a new window" at bounding box center [620, 254] width 474 height 64
click at [634, 445] on span "Complete & continue" at bounding box center [613, 446] width 99 height 11
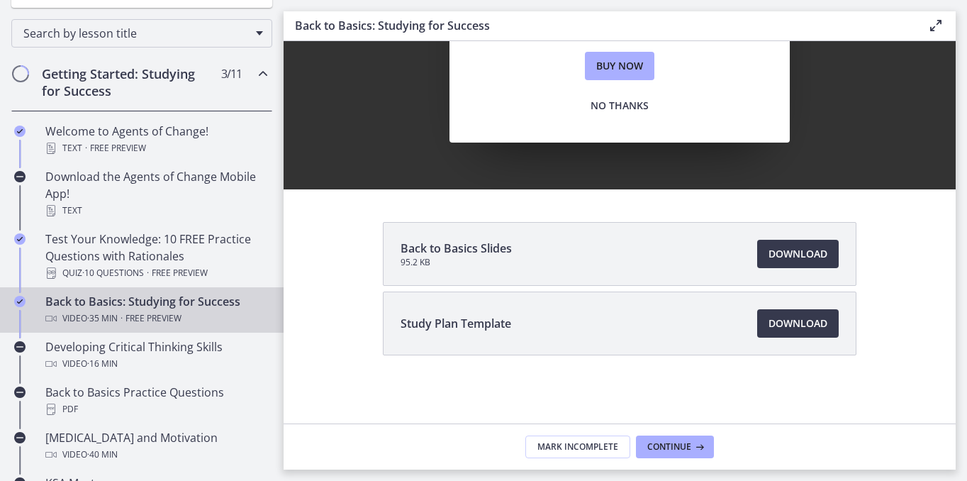
scroll to position [145, 0]
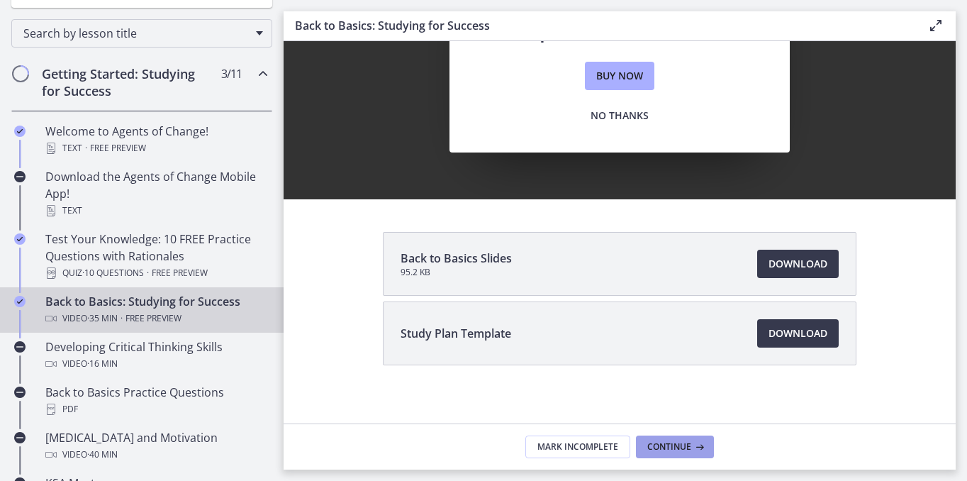
click at [661, 449] on span "Continue" at bounding box center [669, 446] width 44 height 11
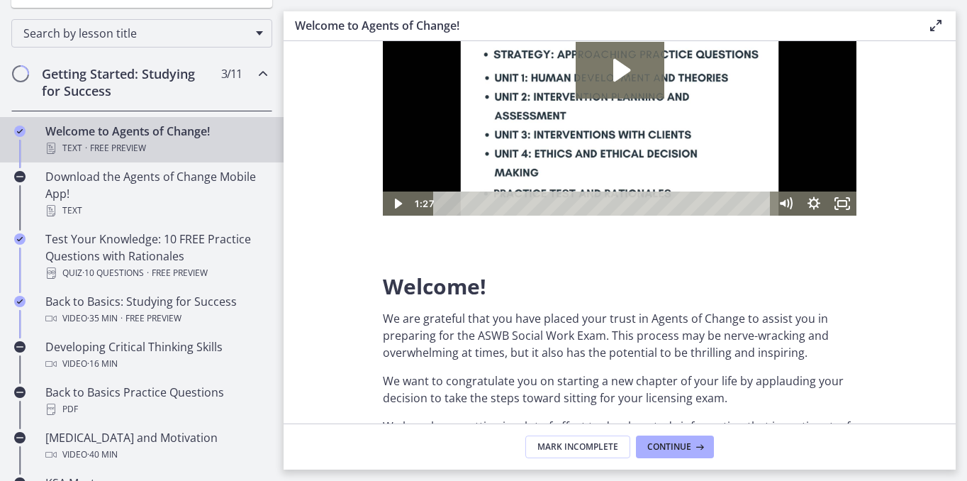
scroll to position [201, 0]
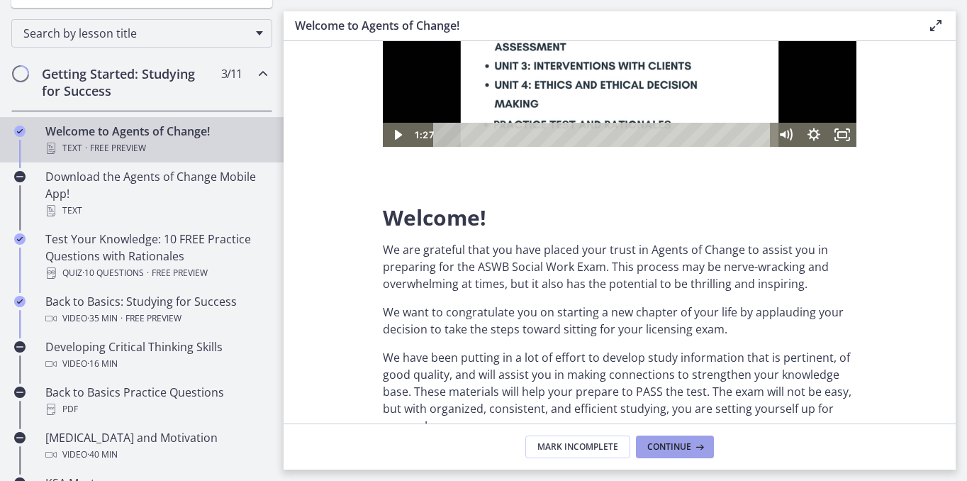
click at [686, 446] on span "Continue" at bounding box center [669, 446] width 44 height 11
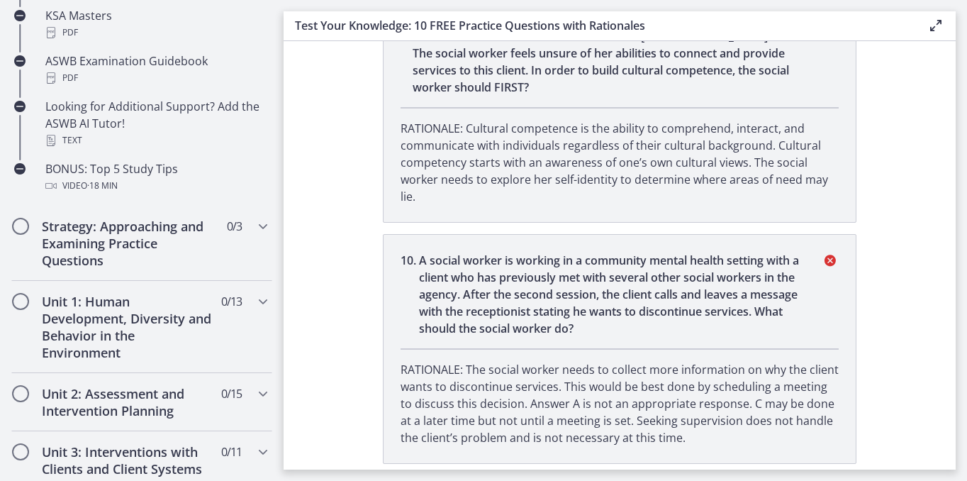
scroll to position [685, 0]
click at [240, 232] on span "0 / 3 Completed" at bounding box center [234, 225] width 15 height 17
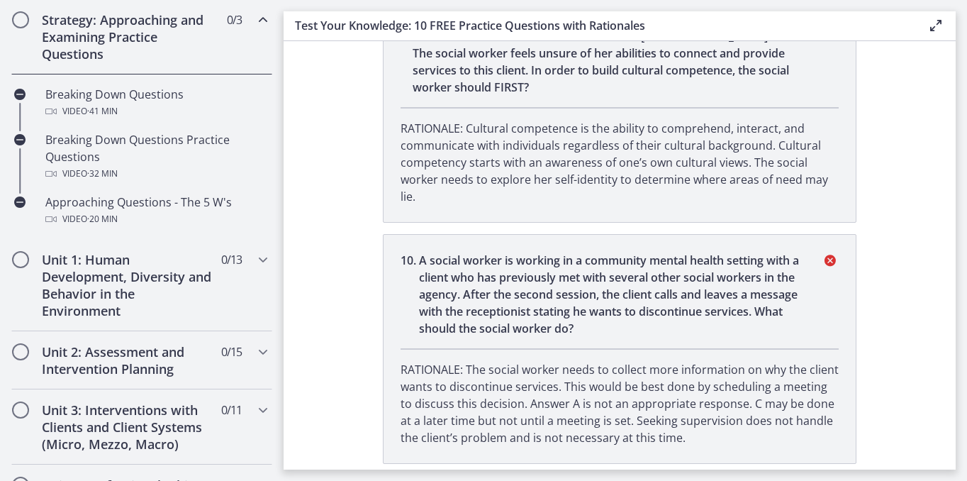
scroll to position [322, 0]
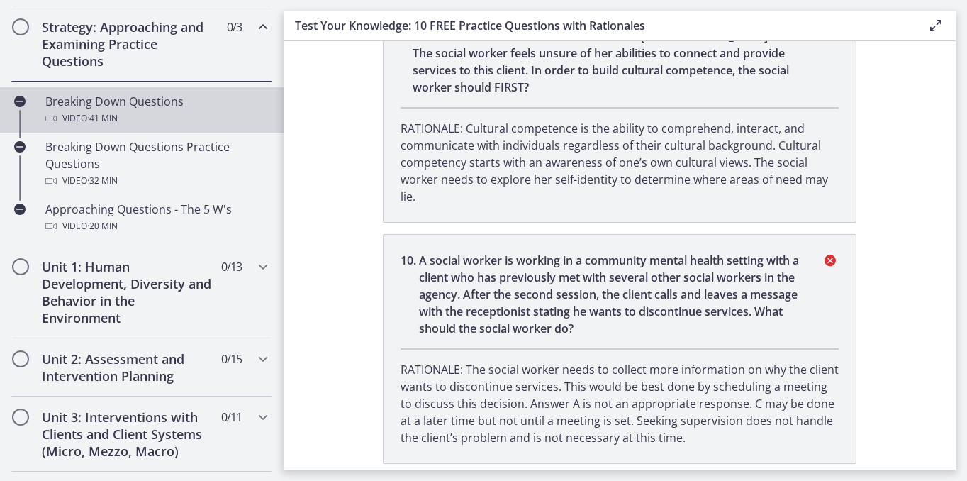
click at [209, 104] on div "Breaking Down Questions Video · 41 min" at bounding box center [155, 110] width 221 height 34
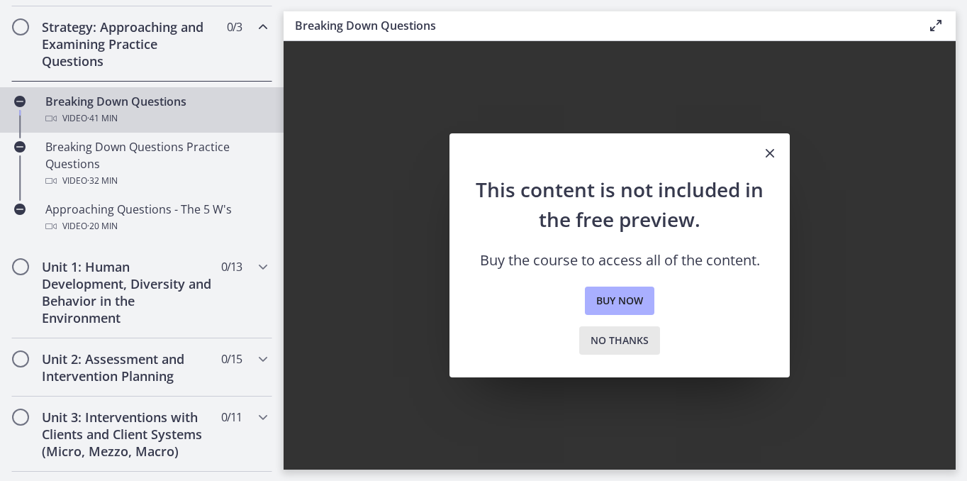
click at [596, 345] on span "No thanks" at bounding box center [620, 340] width 58 height 17
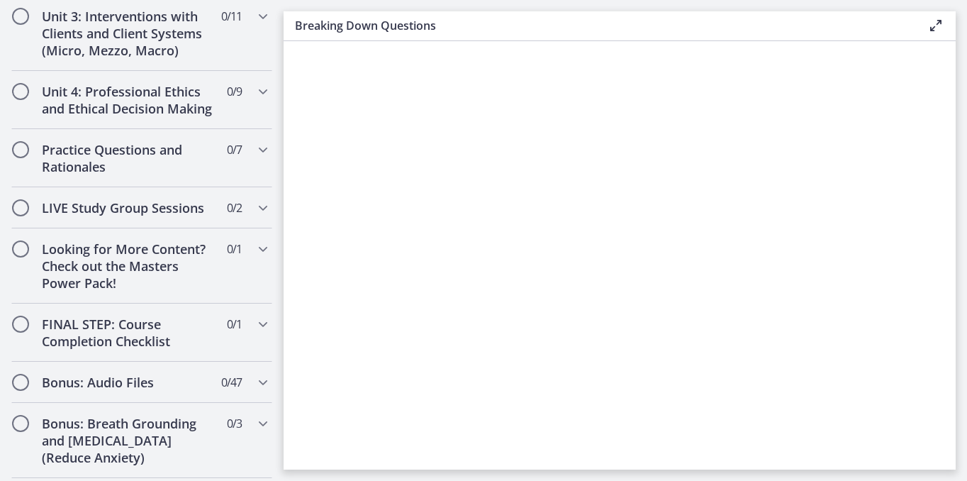
scroll to position [835, 0]
